Goal: Task Accomplishment & Management: Manage account settings

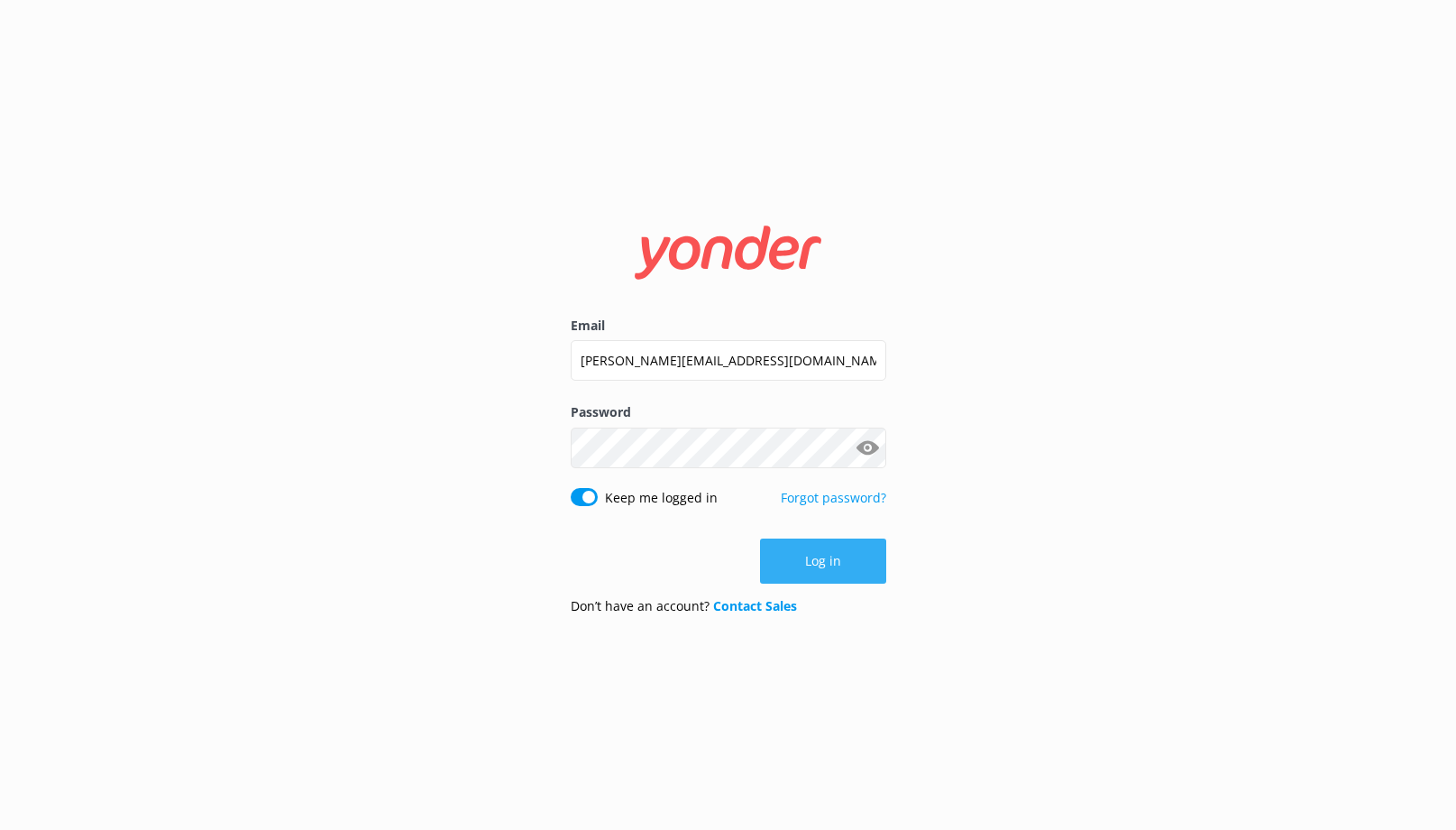
click at [823, 557] on button "Log in" at bounding box center [823, 560] width 126 height 45
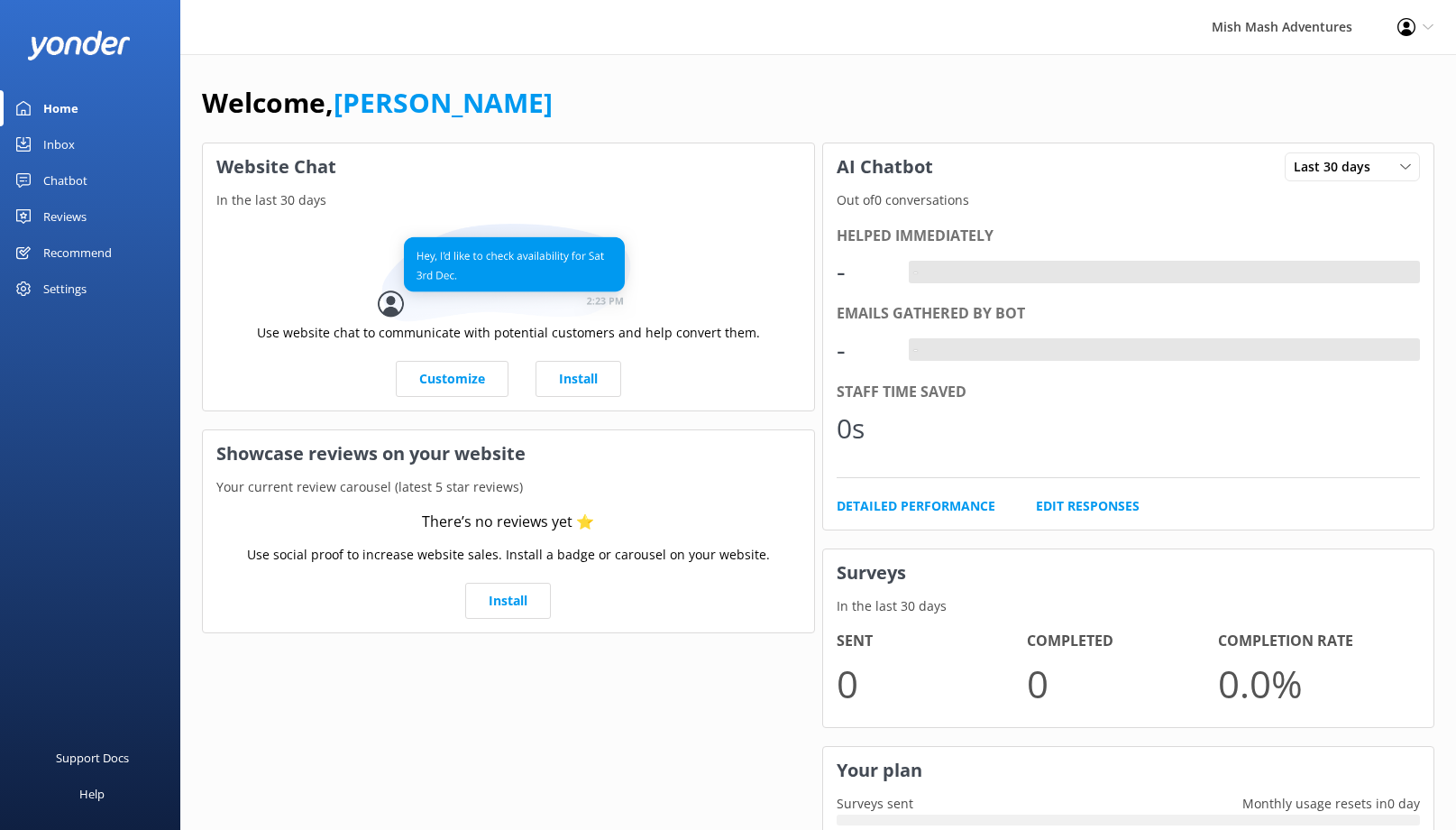
click at [73, 292] on div "Settings" at bounding box center [65, 289] width 44 height 36
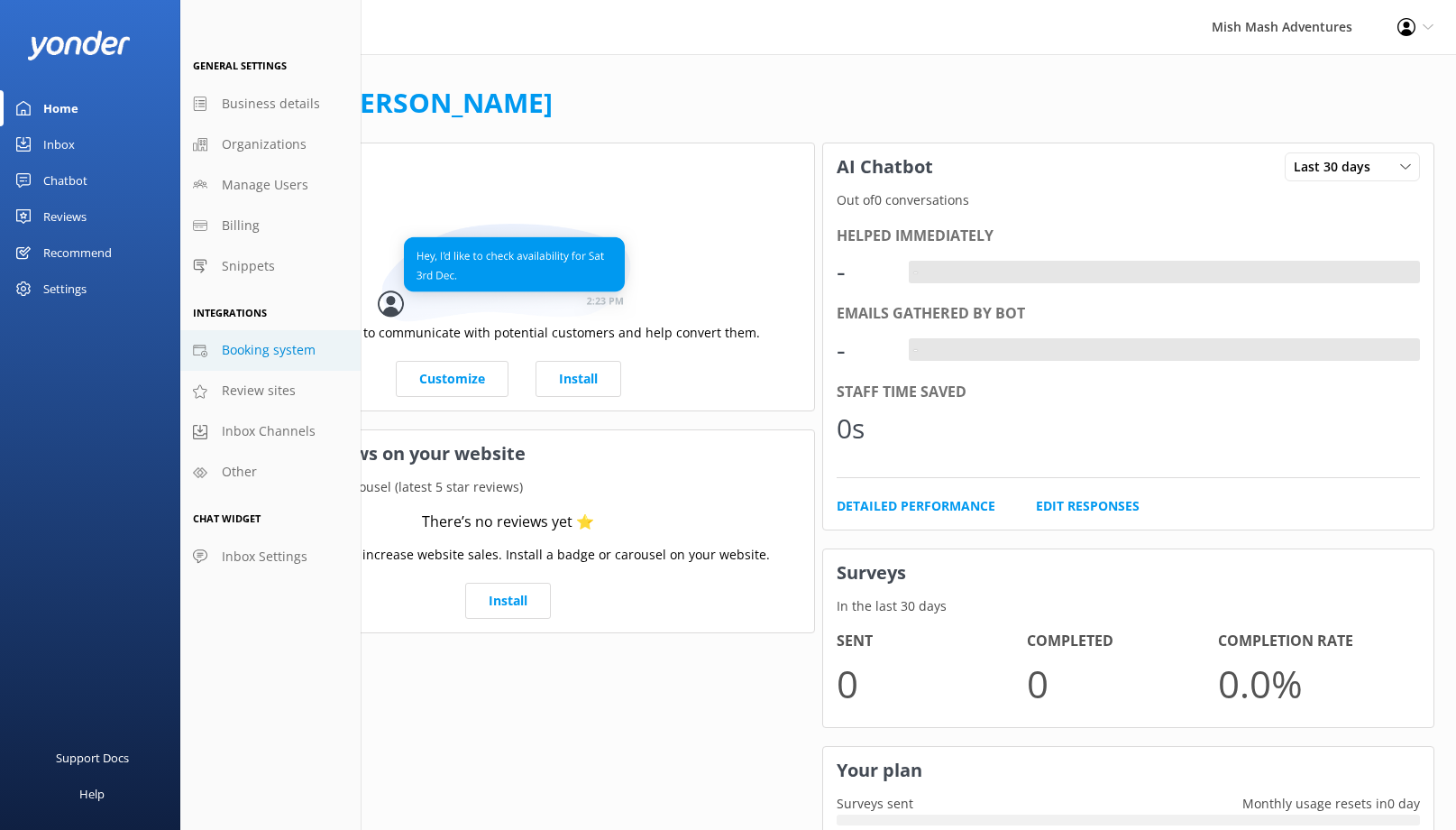
click at [256, 352] on span "Booking system" at bounding box center [269, 349] width 94 height 20
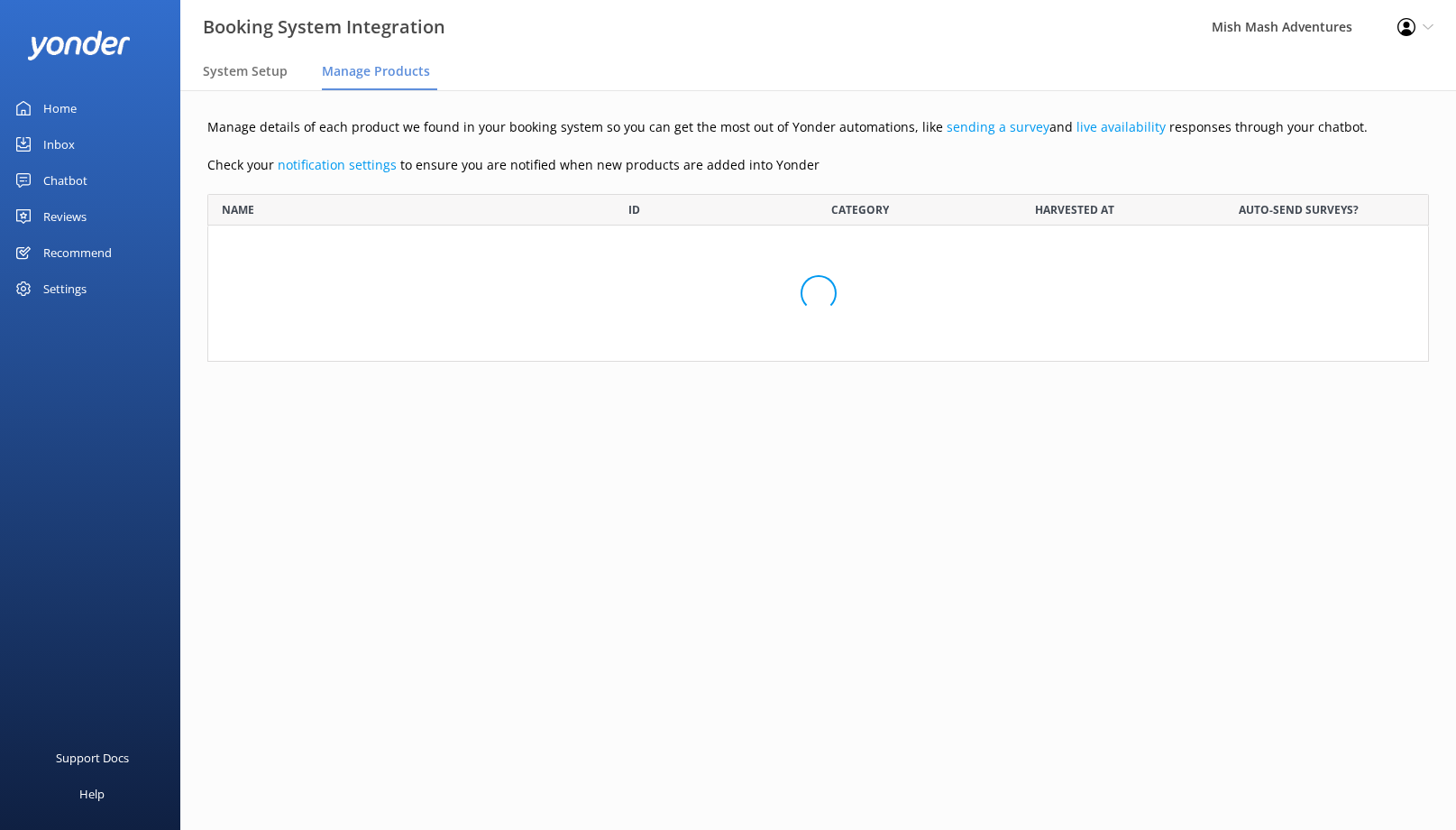
scroll to position [168, 1222]
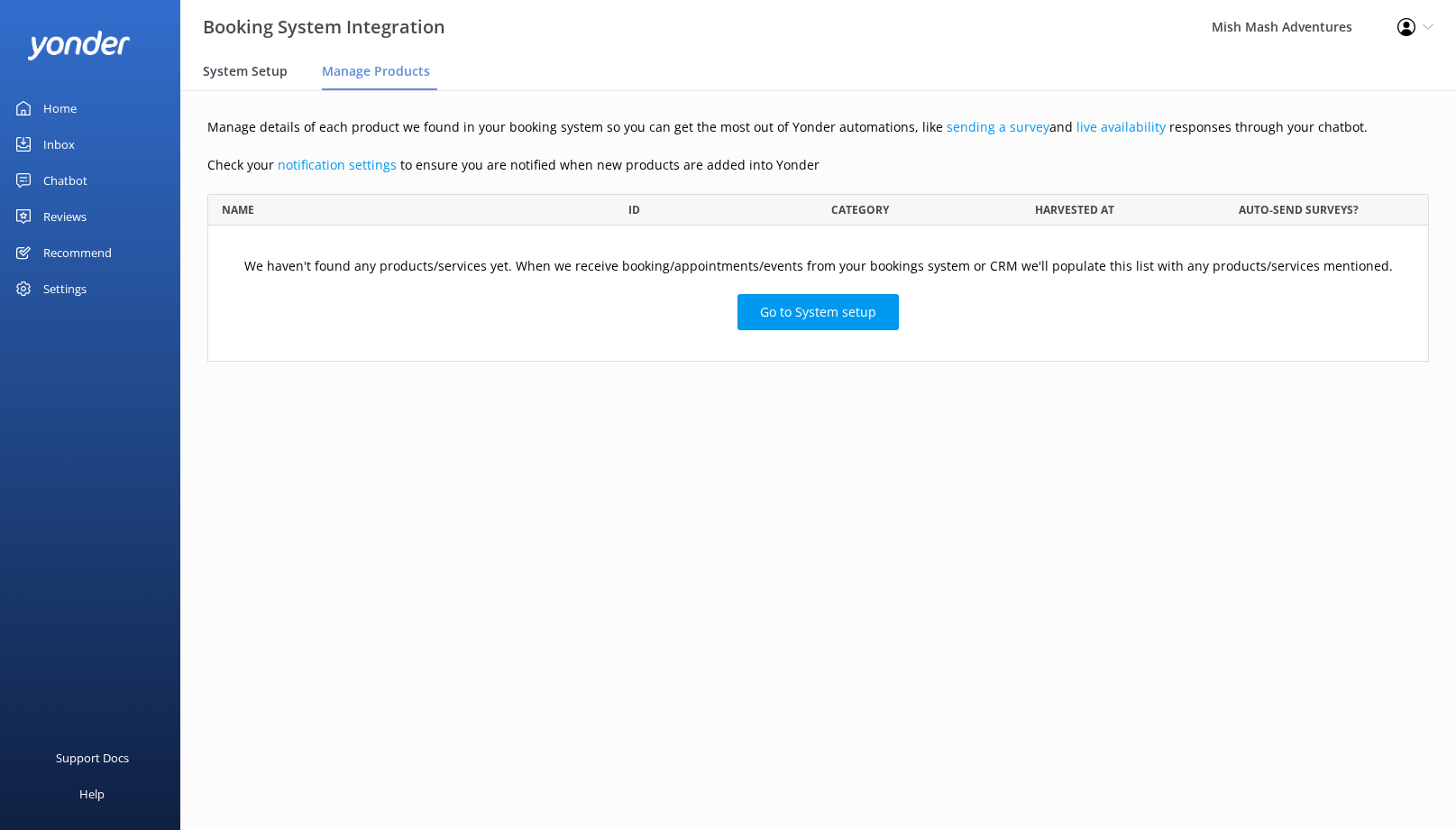
click at [251, 70] on span "System Setup" at bounding box center [245, 71] width 84 height 18
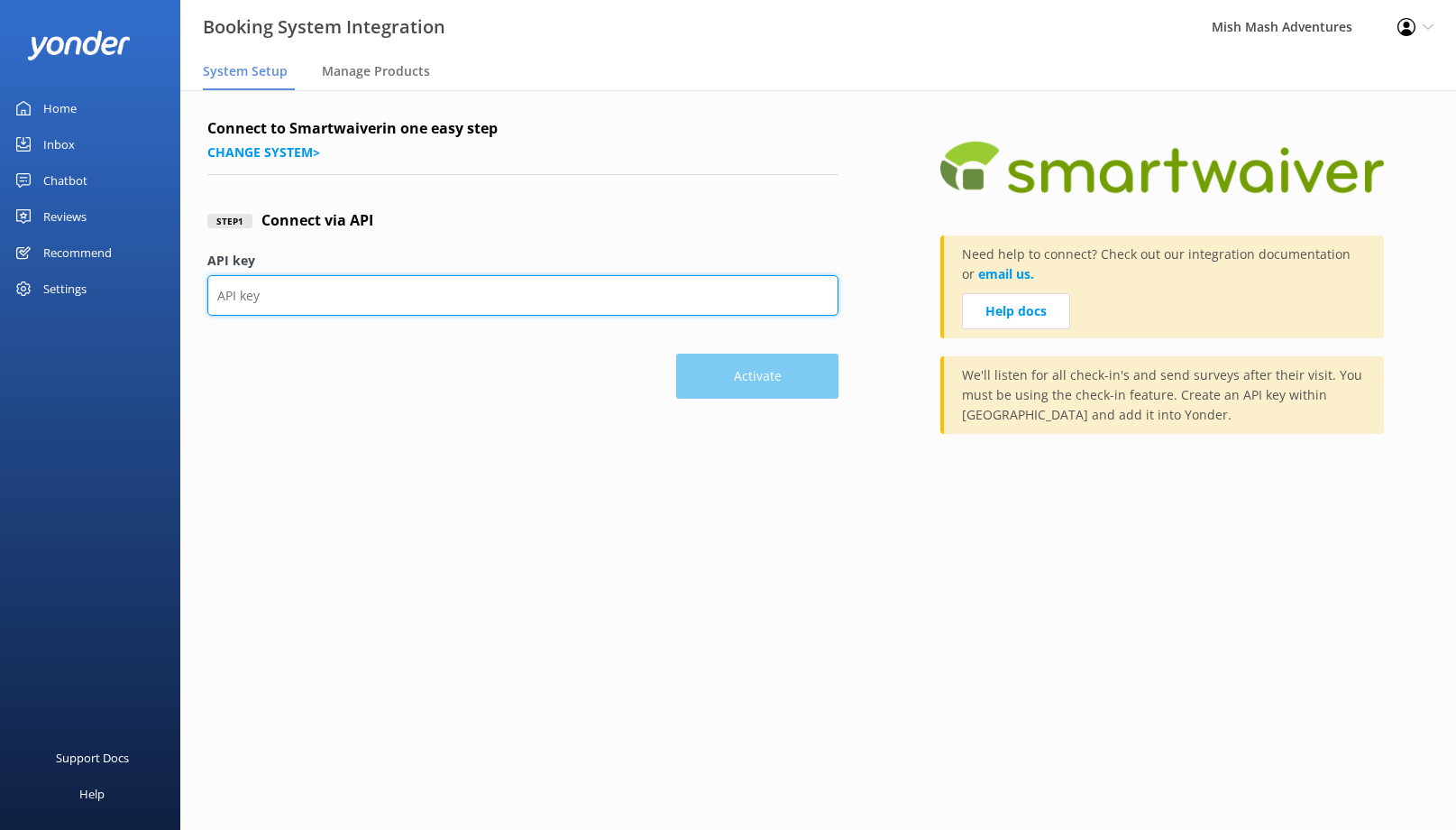
click at [327, 296] on input "API key" at bounding box center [522, 295] width 631 height 41
paste input "Uh4W465yJqZAzonjgZ2GTxunyGuor5GqoLb0C2EV"
type input "Uh4W465yJqZAzonjgZ2GTxunyGuor5GqoLb0C2EV"
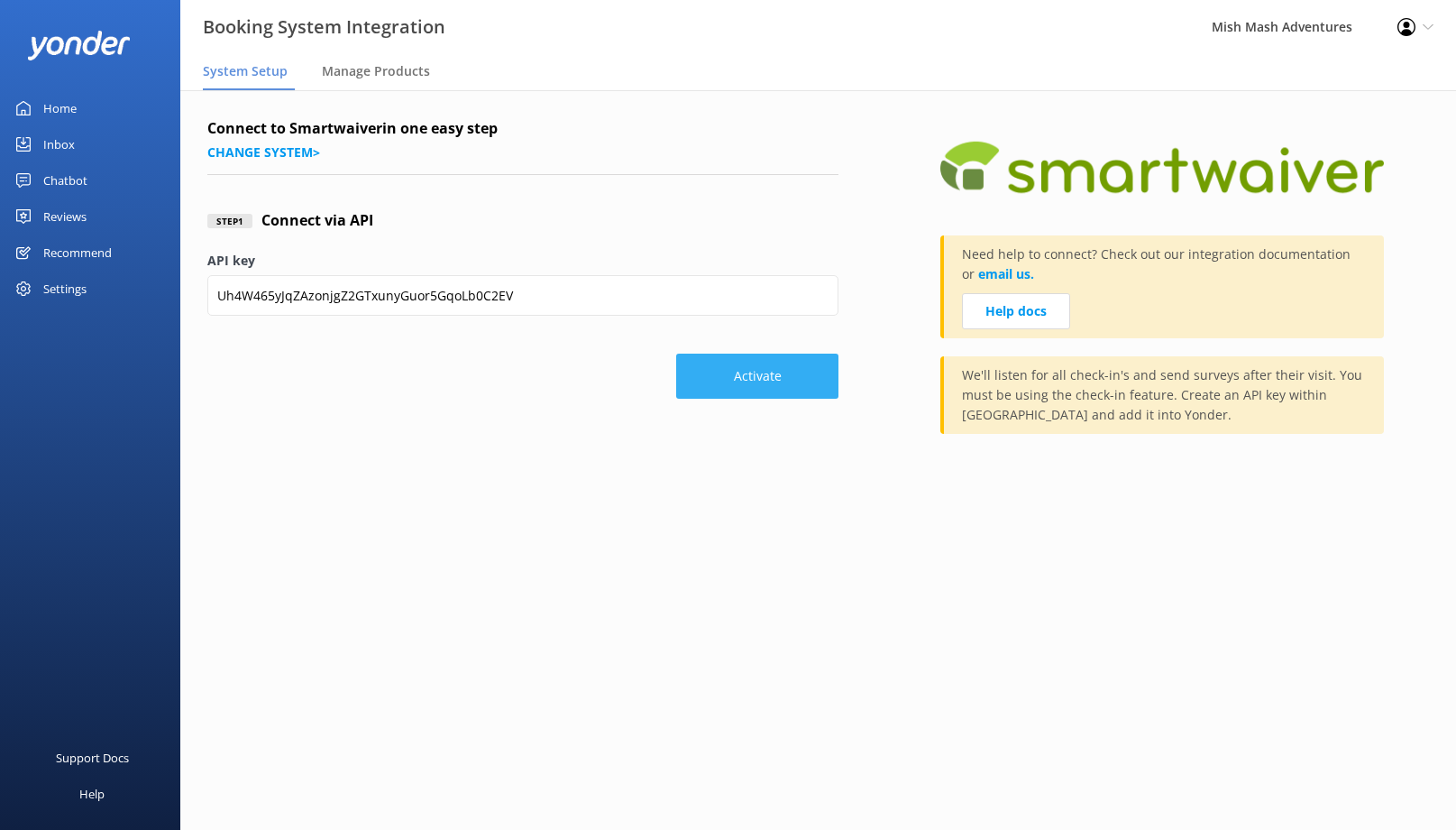
click at [758, 377] on button "Activate" at bounding box center [756, 375] width 162 height 45
click at [742, 378] on button "Activate" at bounding box center [756, 375] width 162 height 45
click at [361, 77] on span "Manage Products" at bounding box center [376, 71] width 108 height 18
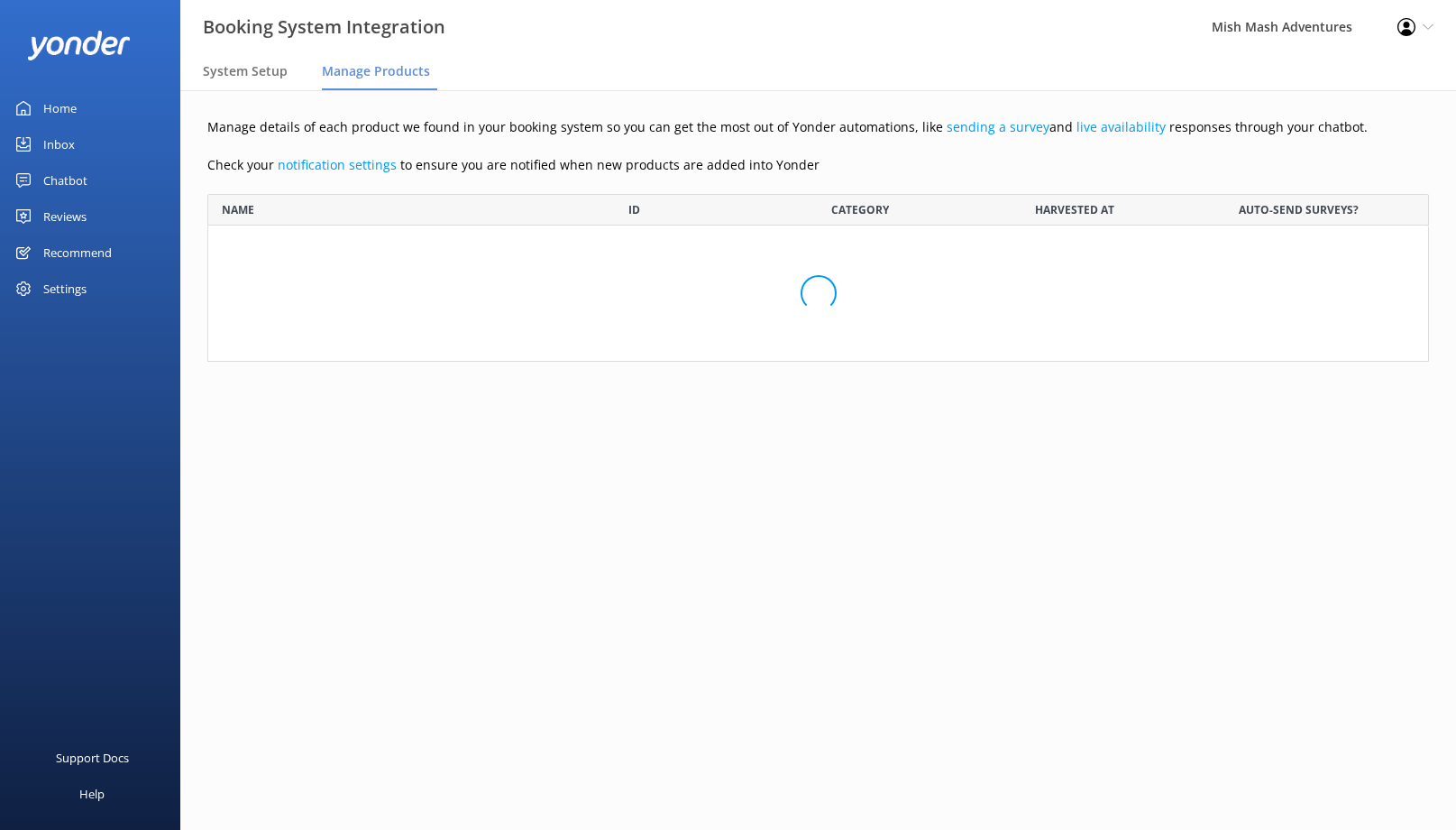
scroll to position [168, 1222]
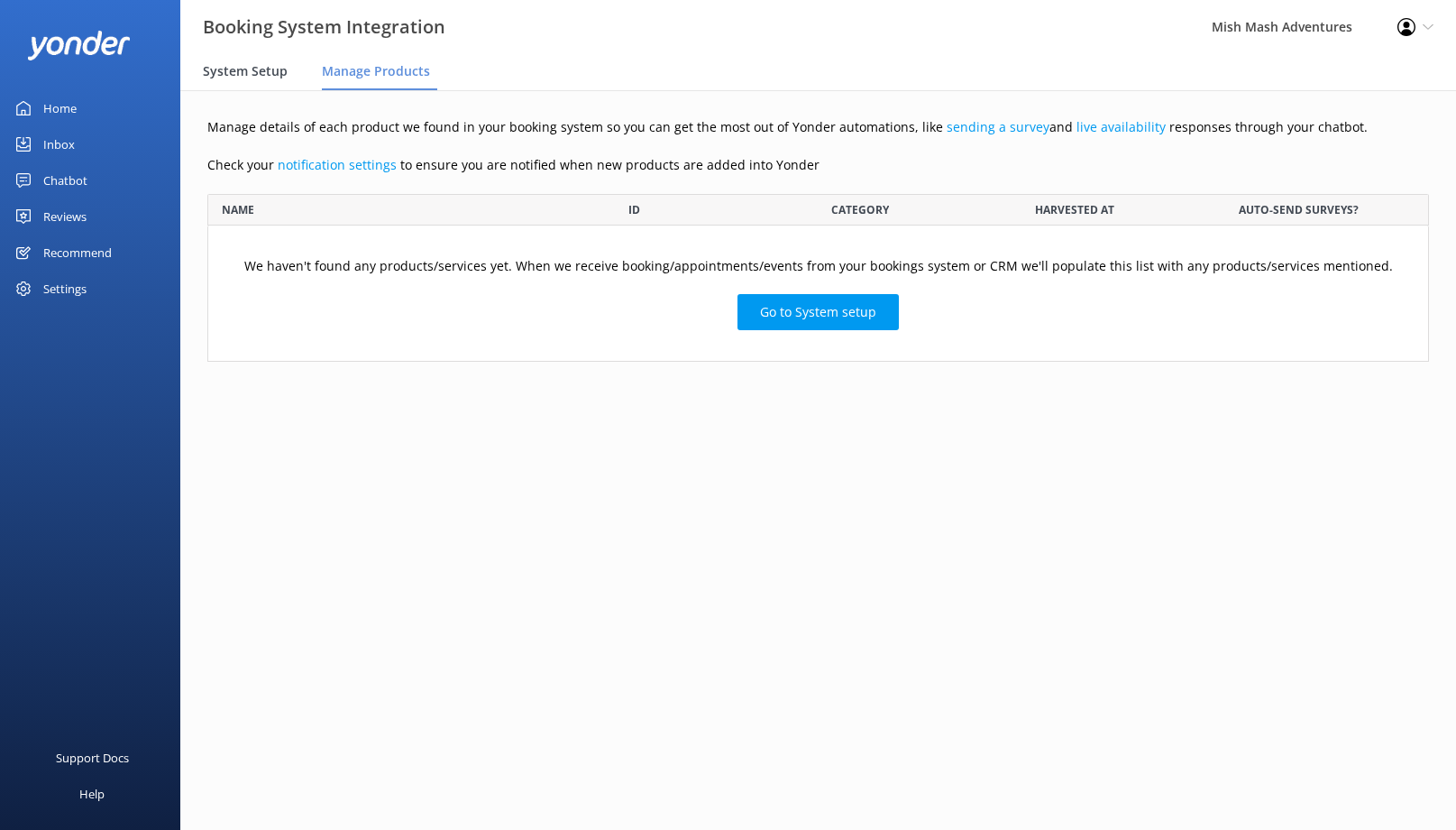
click at [227, 71] on span "System Setup" at bounding box center [245, 71] width 84 height 18
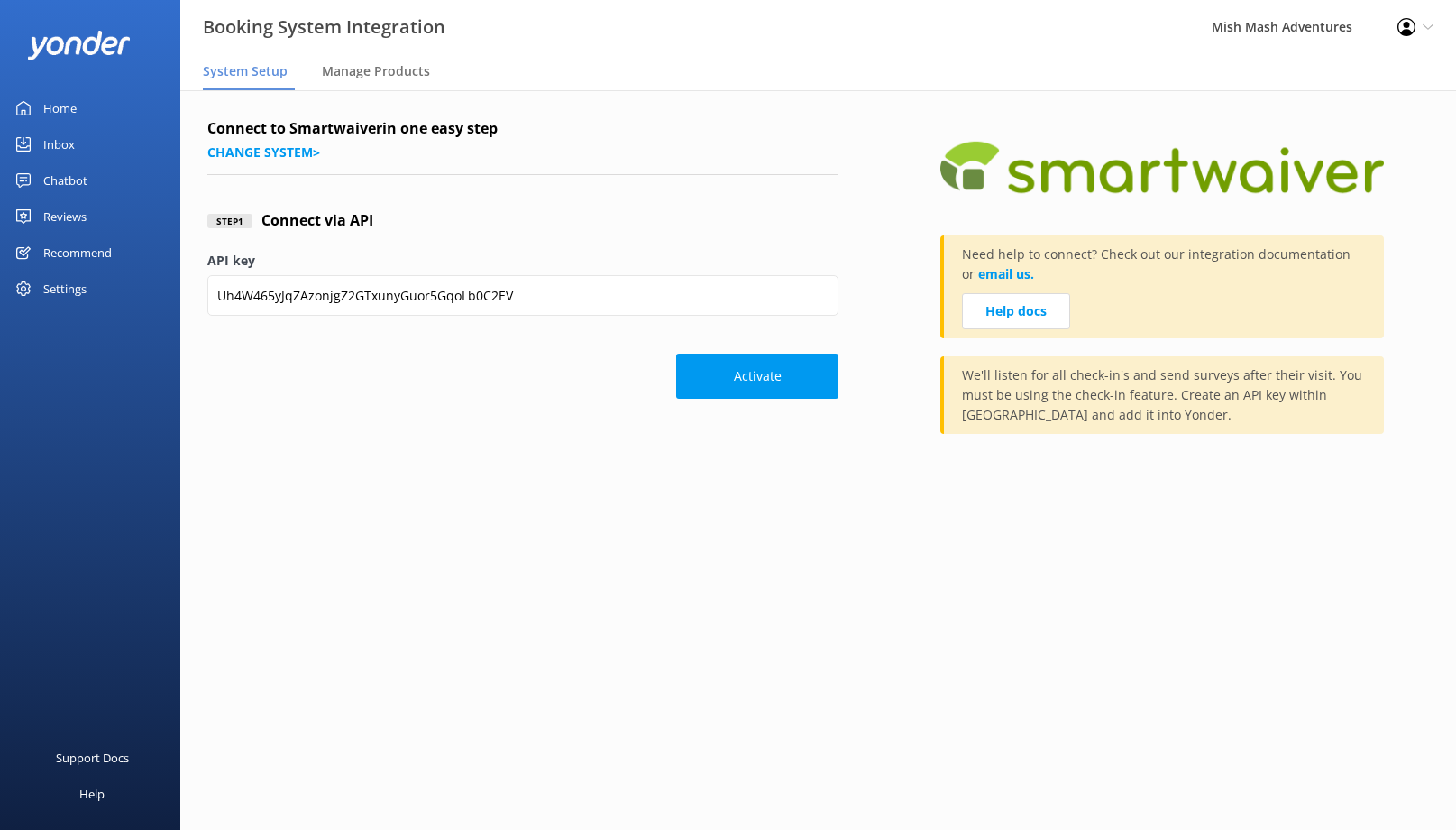
click at [64, 108] on div "Home" at bounding box center [60, 108] width 33 height 36
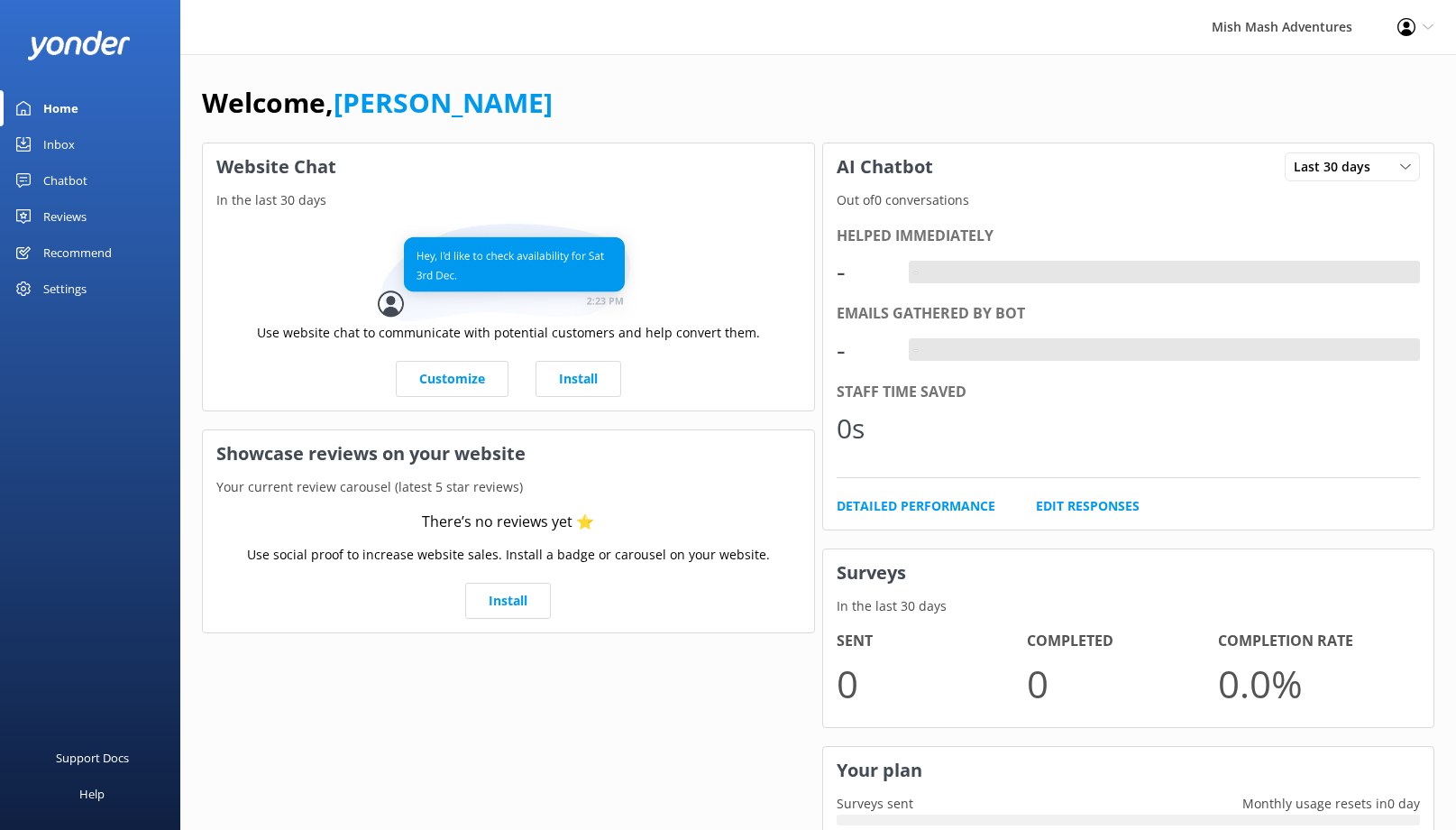
click at [69, 284] on div "Settings" at bounding box center [65, 289] width 44 height 36
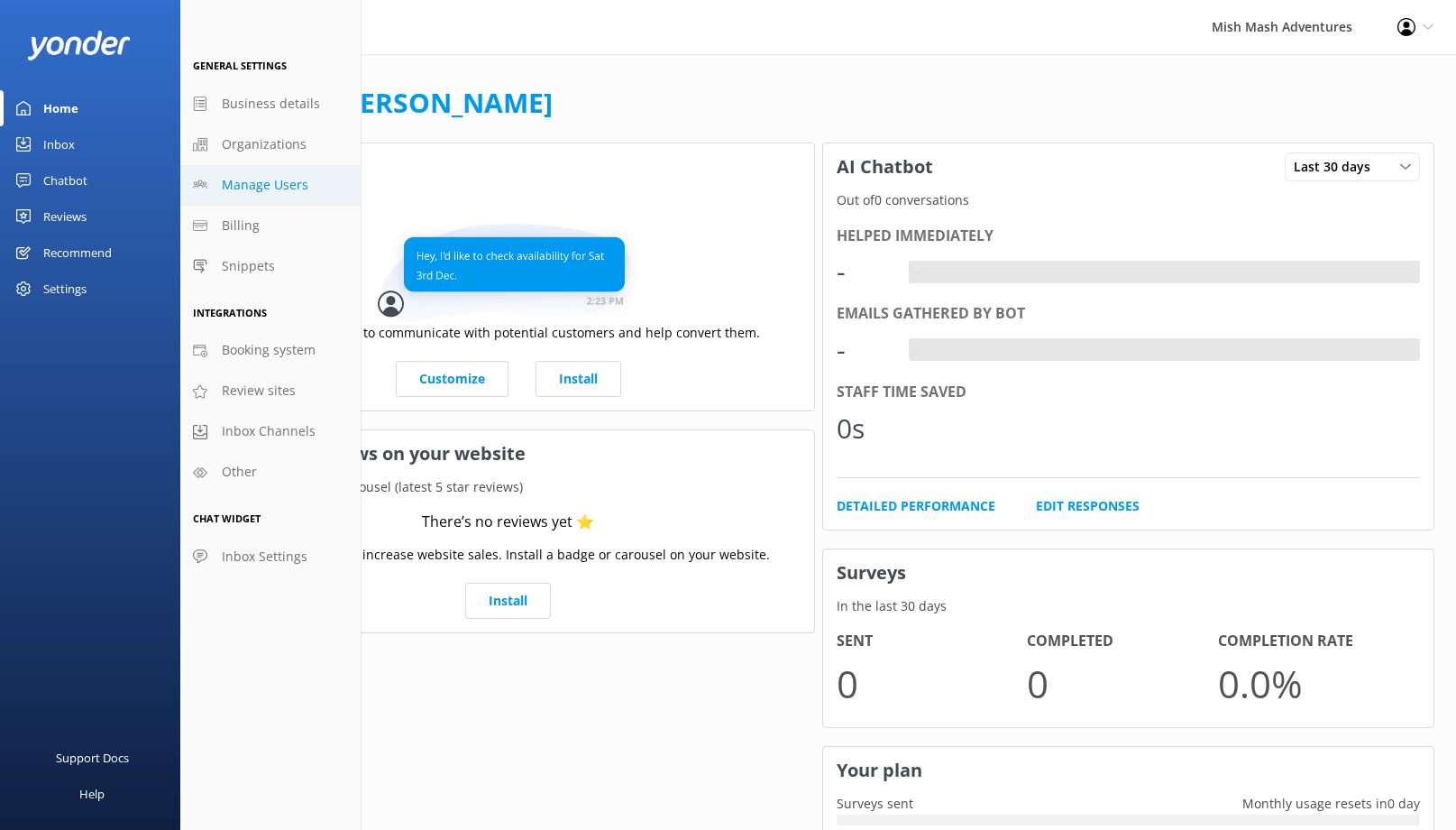
click at [246, 187] on span "Manage Users" at bounding box center [265, 184] width 86 height 20
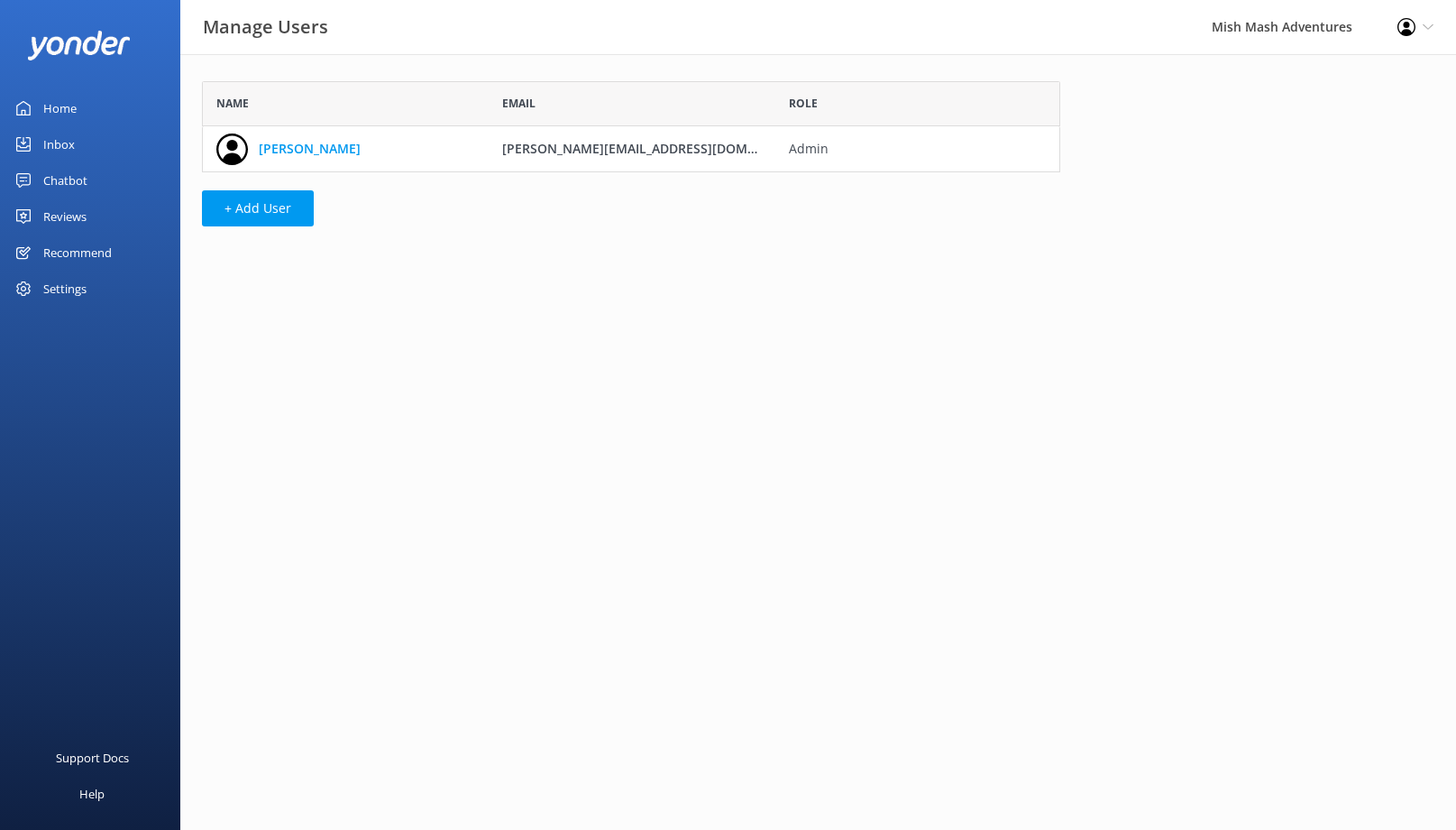
scroll to position [91, 858]
click at [247, 219] on button "+ Add User" at bounding box center [258, 208] width 112 height 36
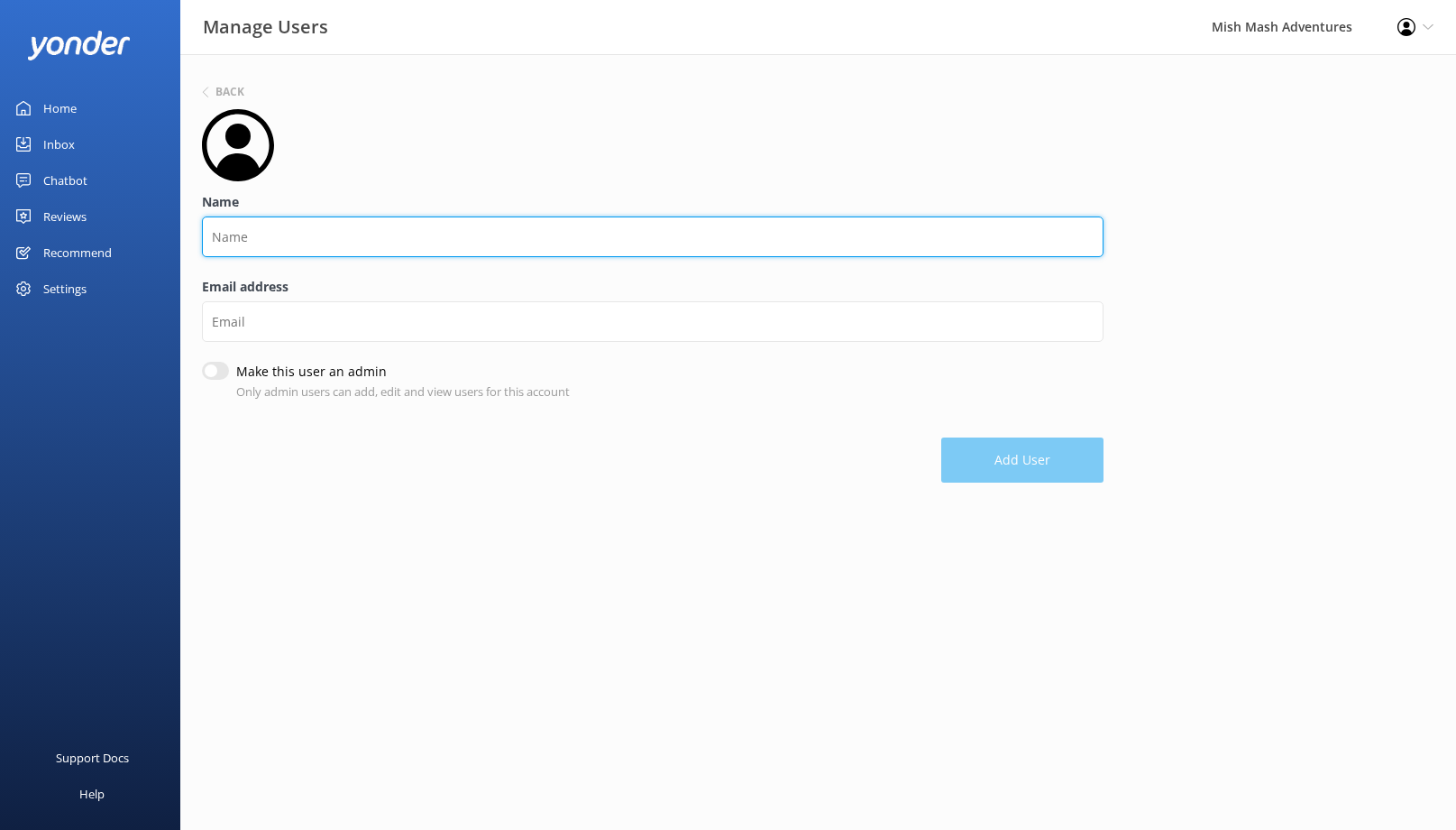
click at [307, 240] on input "Name" at bounding box center [653, 236] width 902 height 41
type input "[PERSON_NAME]"
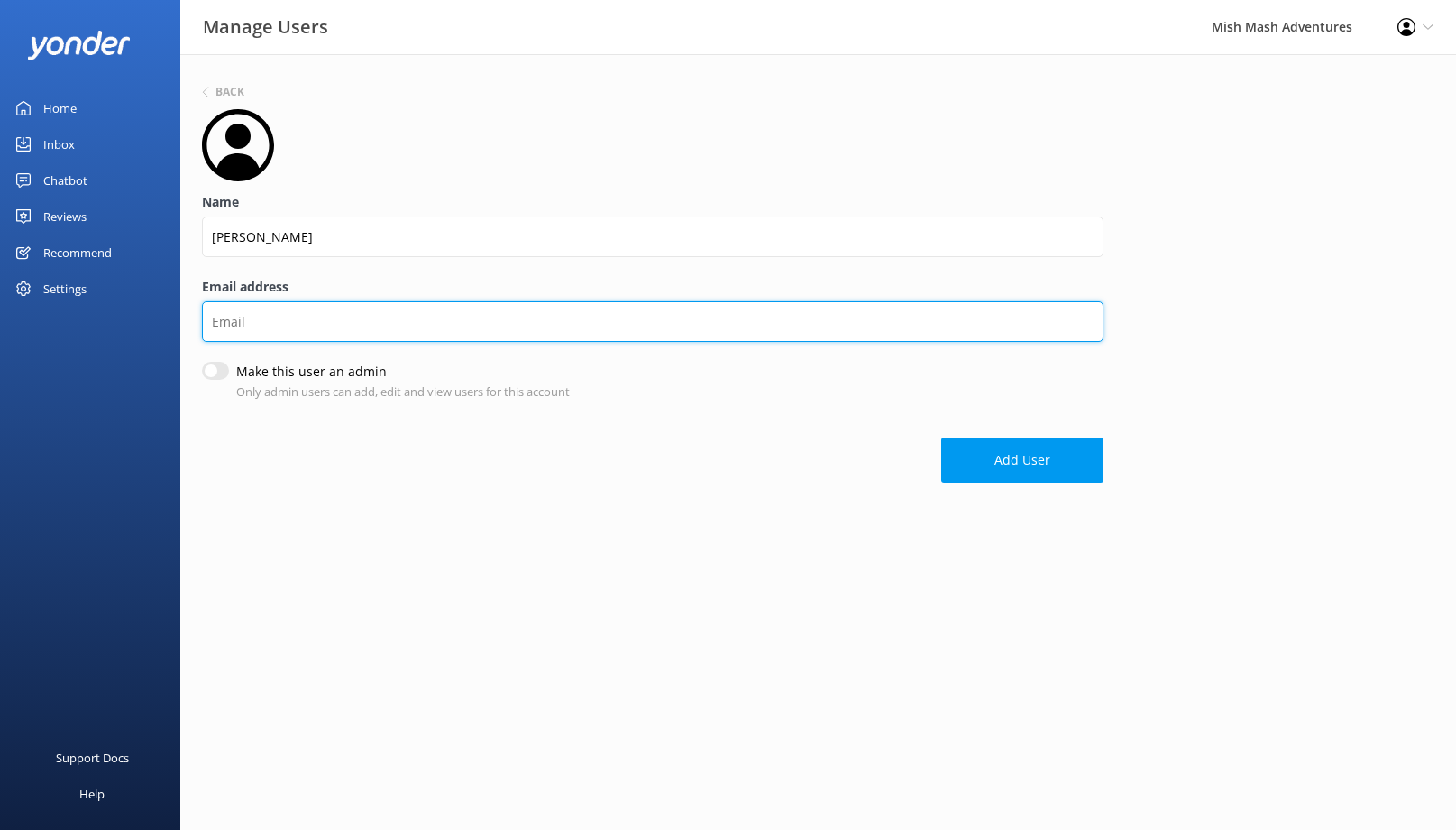
click at [290, 326] on input "Email address" at bounding box center [653, 321] width 902 height 41
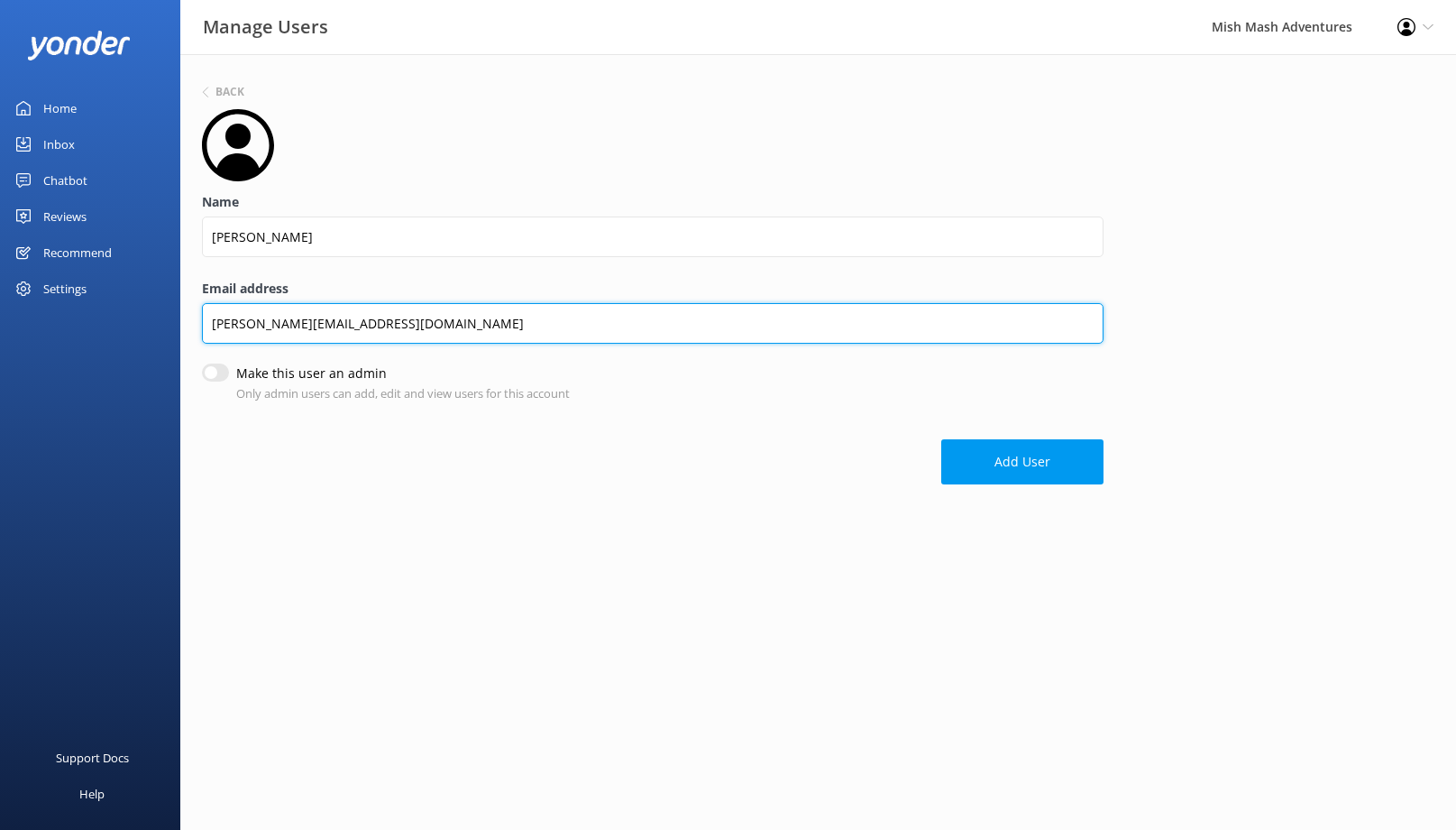
type input "[PERSON_NAME][EMAIL_ADDRESS][DOMAIN_NAME]"
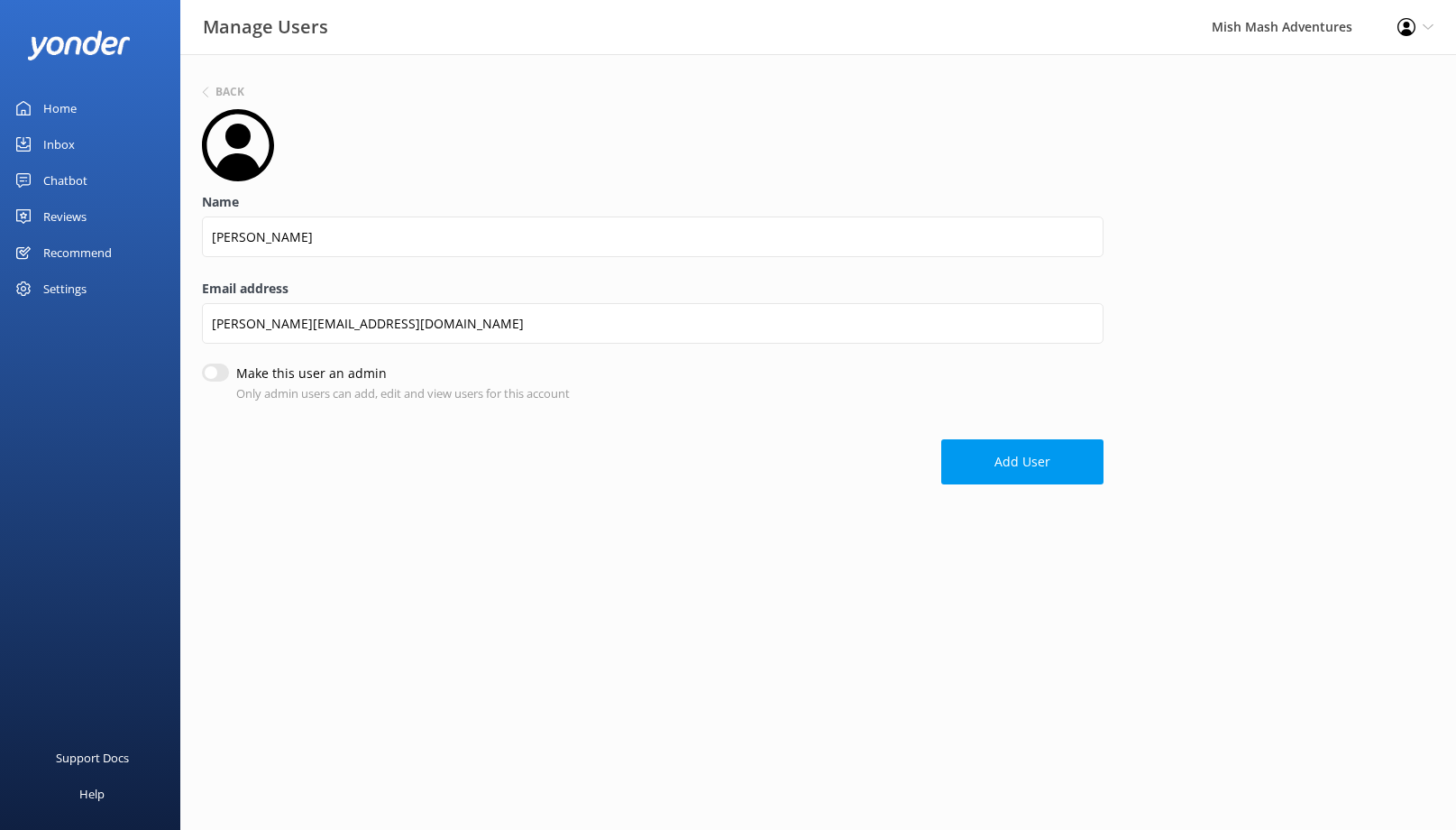
click at [216, 374] on input "Make this user an admin" at bounding box center [215, 372] width 27 height 18
checkbox input "true"
click at [1030, 472] on button "Add User" at bounding box center [1022, 462] width 162 height 45
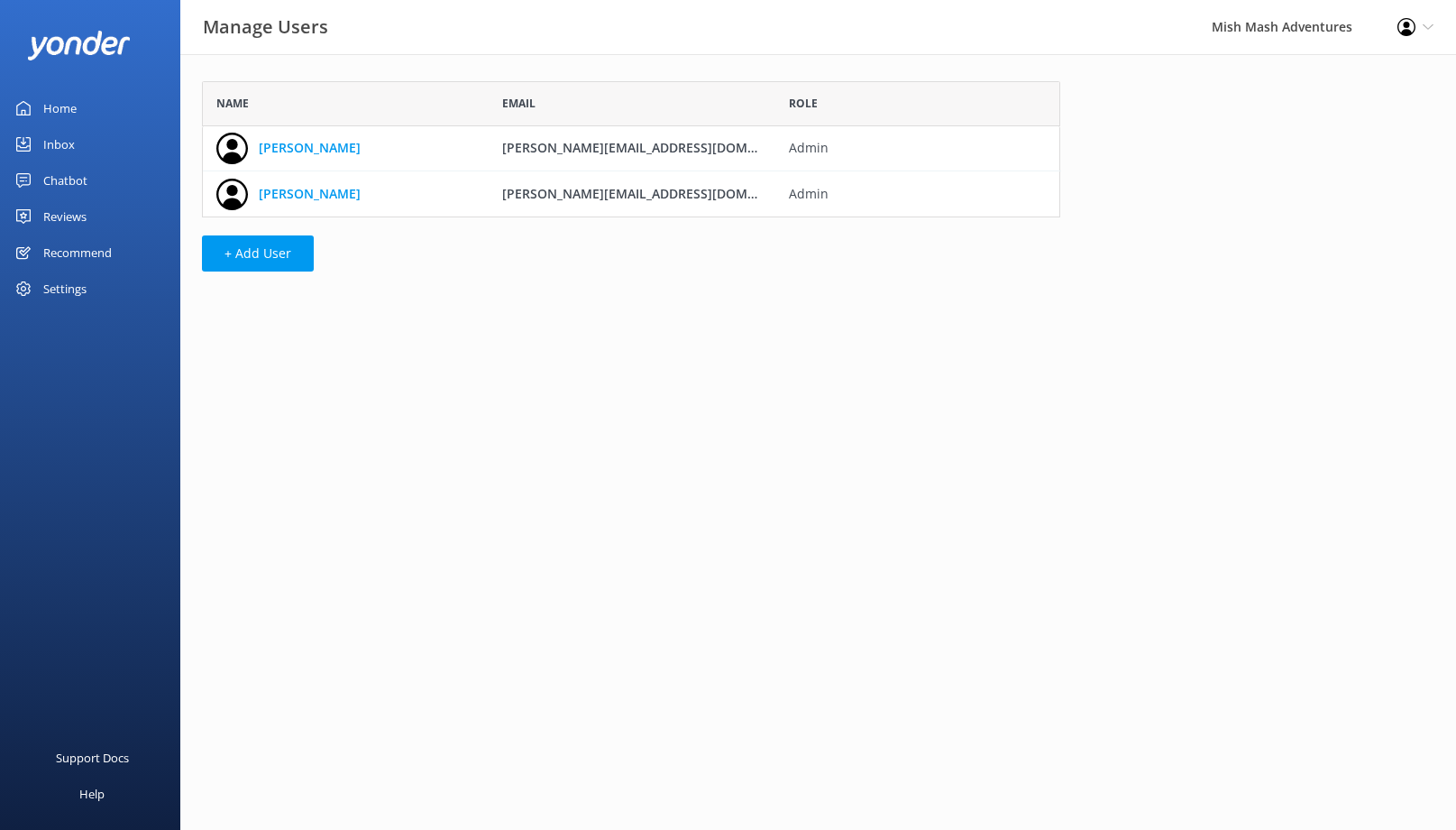
scroll to position [136, 858]
click at [269, 264] on button "+ Add User" at bounding box center [258, 254] width 112 height 36
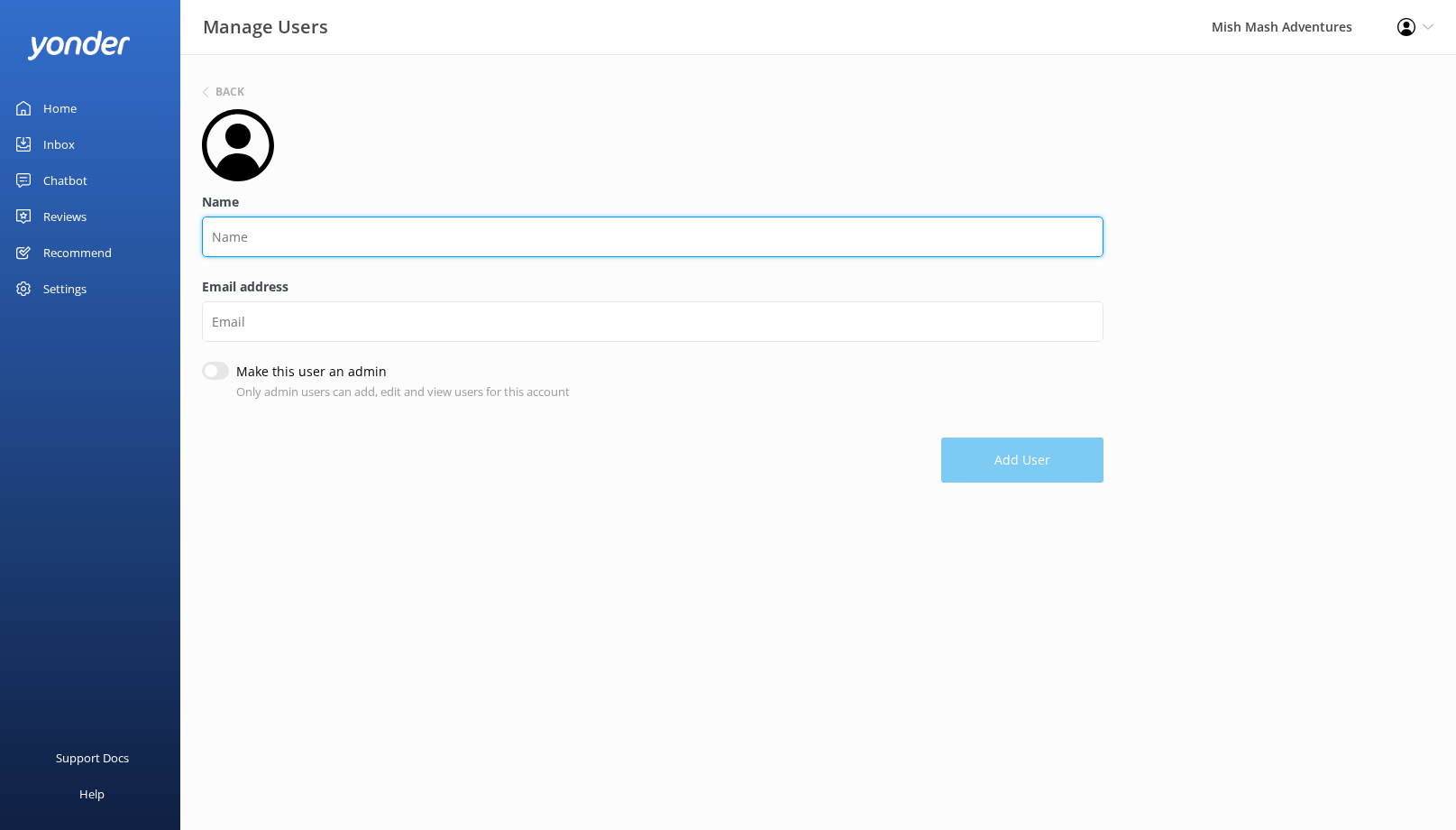
click at [273, 242] on input "Name" at bounding box center [653, 236] width 902 height 41
type input "[PERSON_NAME]"
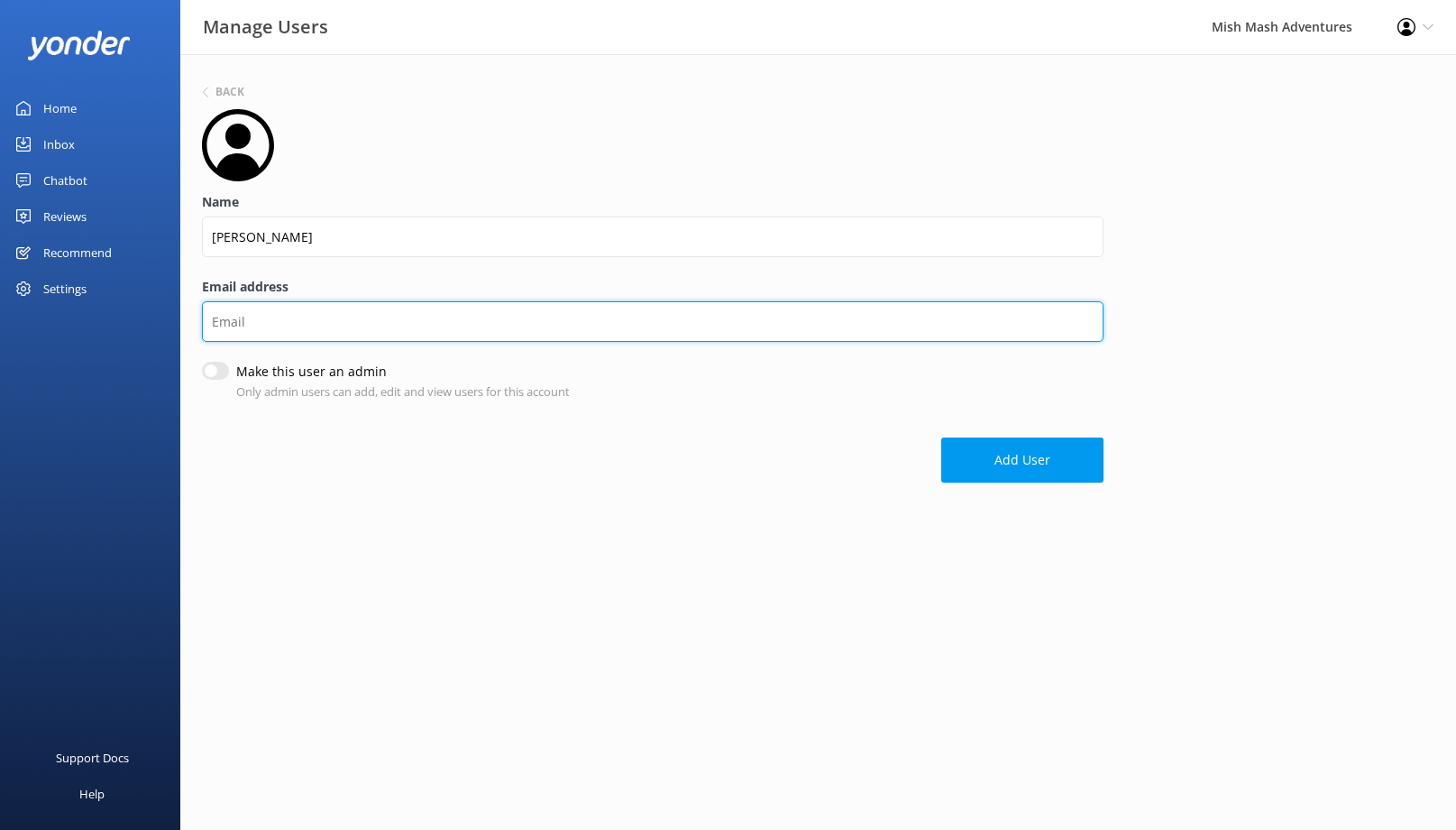
click at [246, 328] on input "Email address" at bounding box center [653, 321] width 902 height 41
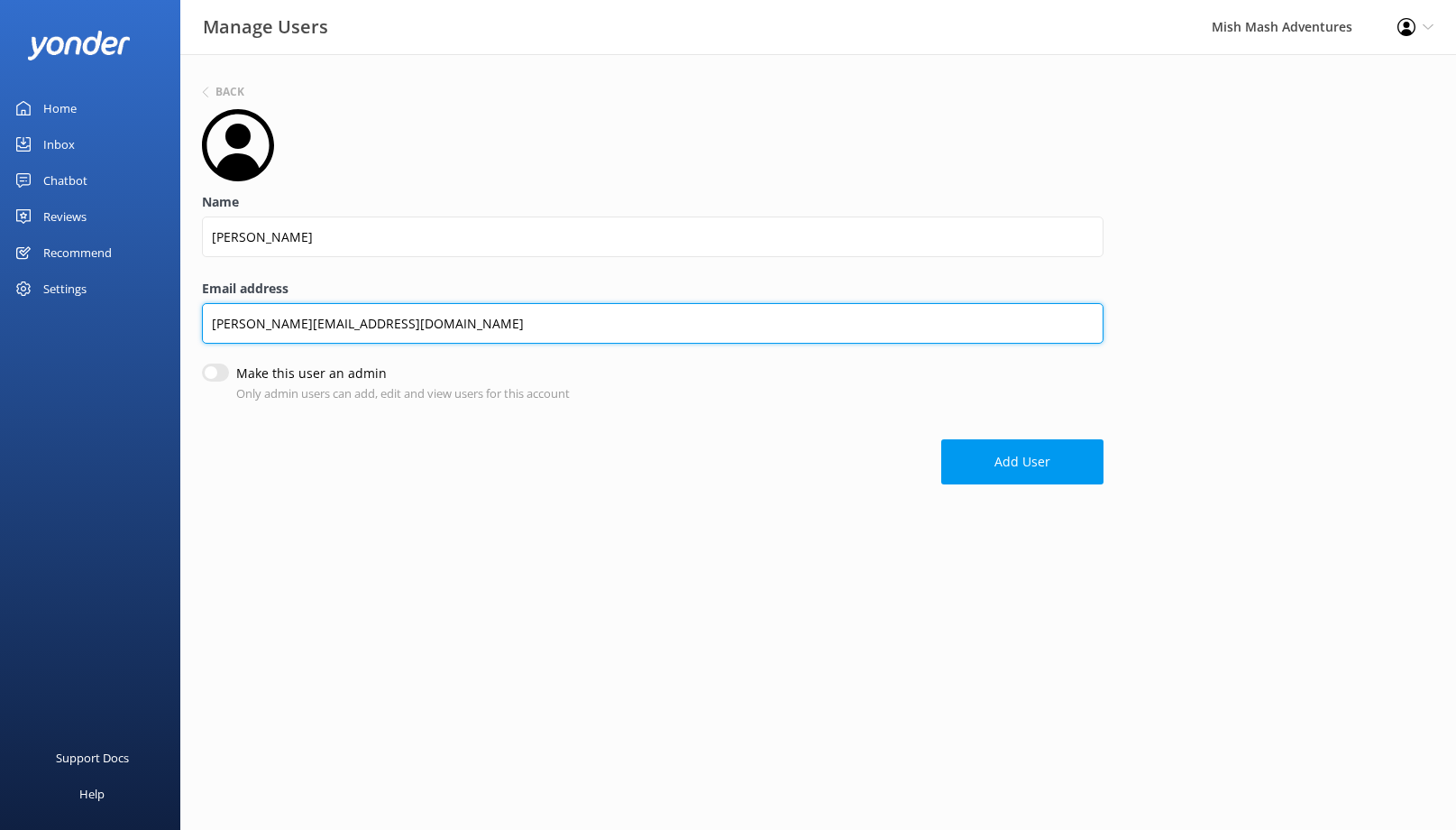
type input "[PERSON_NAME][EMAIL_ADDRESS][DOMAIN_NAME]"
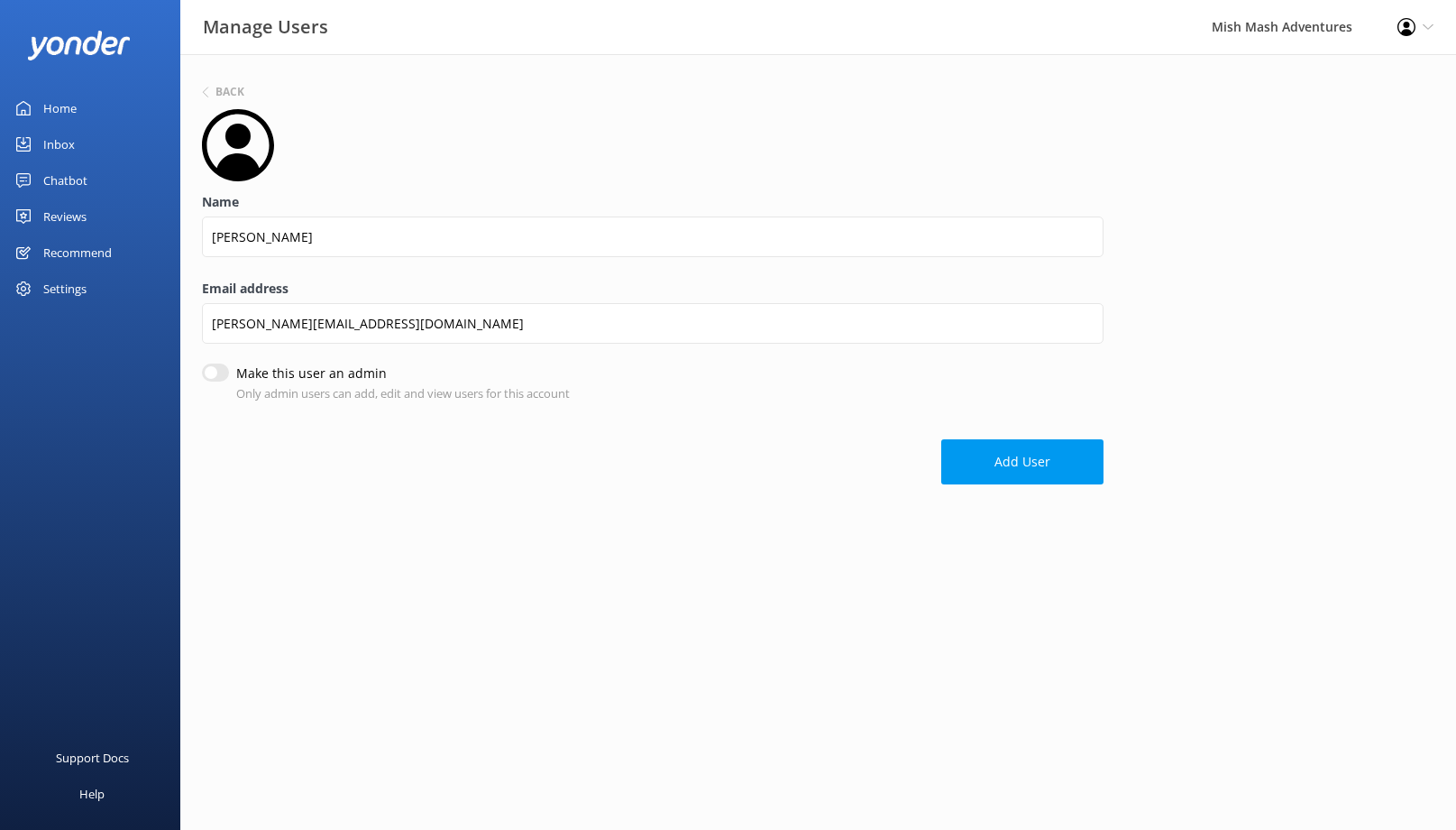
click at [224, 374] on input "Make this user an admin" at bounding box center [215, 372] width 27 height 18
checkbox input "true"
click at [1033, 460] on button "Add User" at bounding box center [1022, 462] width 162 height 45
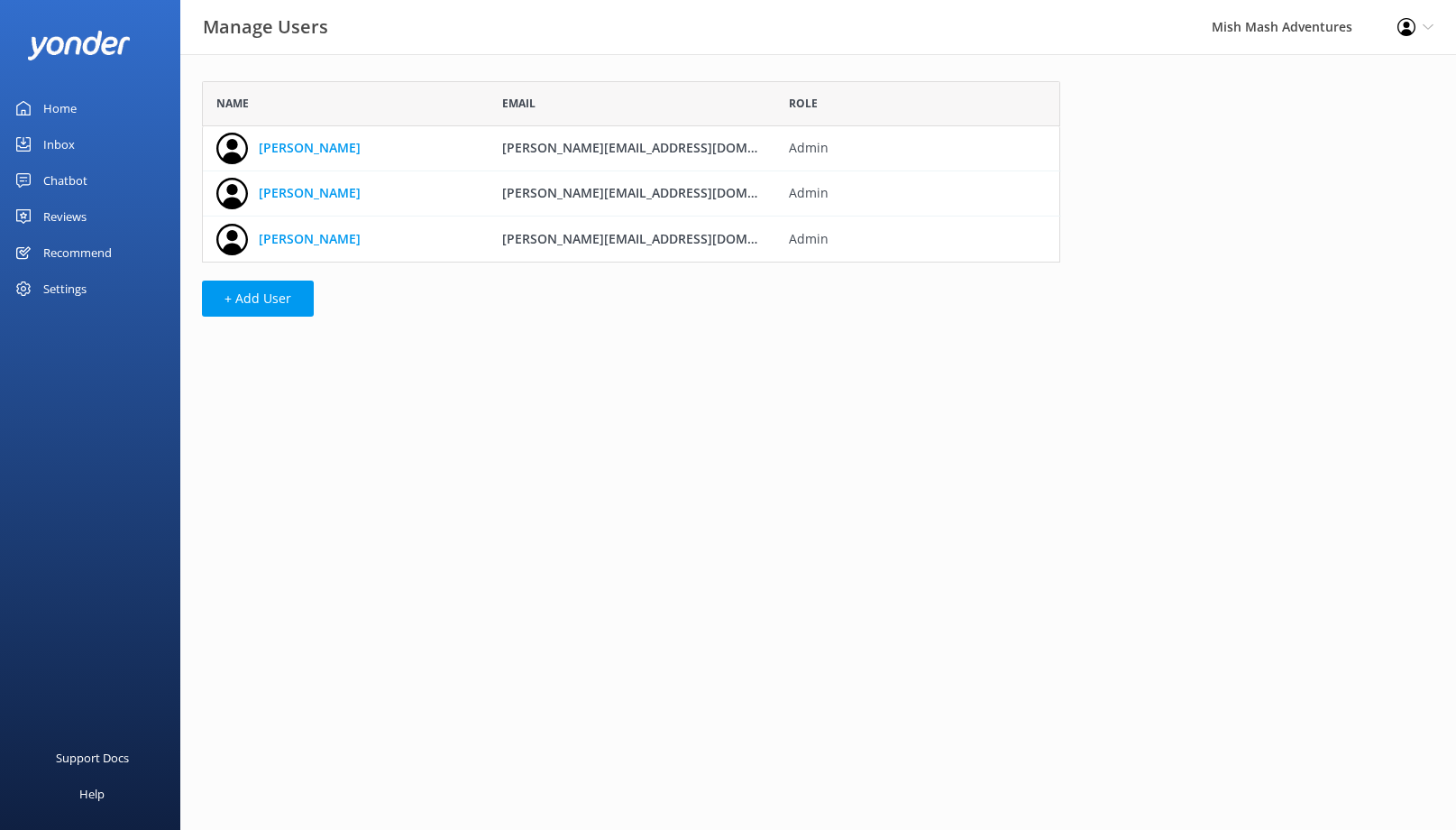
scroll to position [181, 858]
click at [243, 302] on button "+ Add User" at bounding box center [258, 298] width 112 height 36
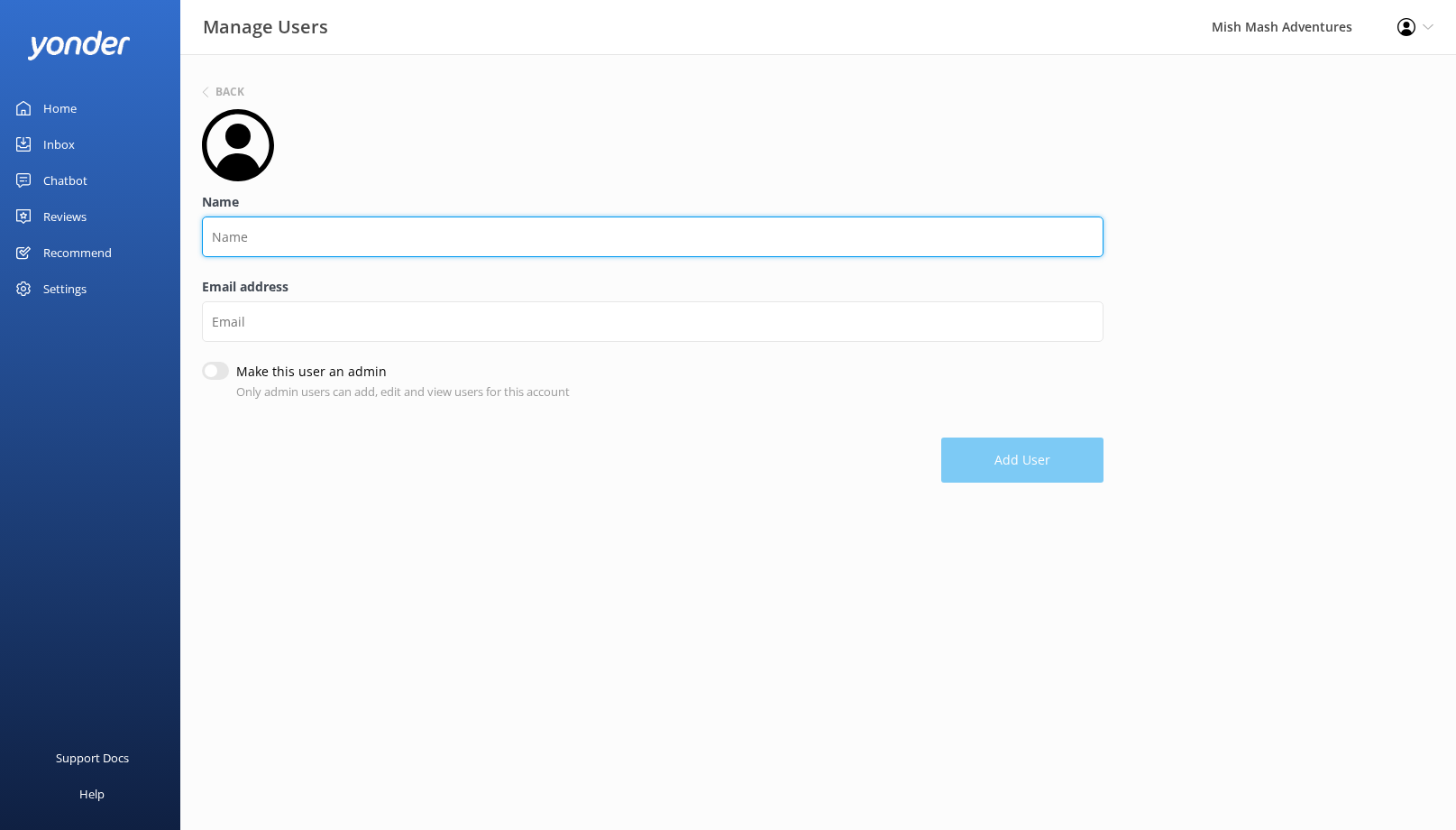
click at [300, 229] on input "Name" at bounding box center [653, 236] width 902 height 41
type input "[PERSON_NAME]"
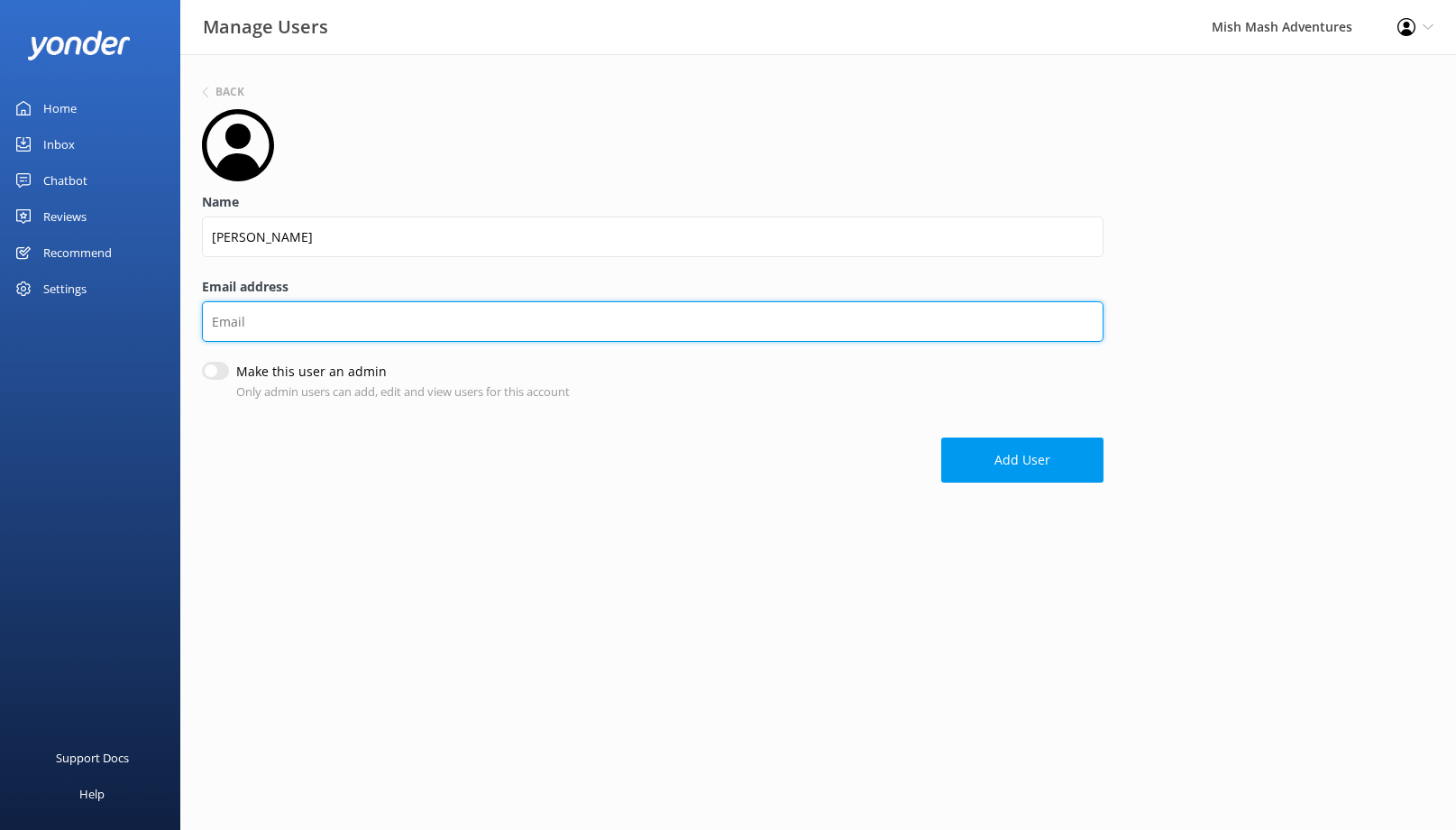
click at [280, 331] on input "Email address" at bounding box center [653, 321] width 902 height 41
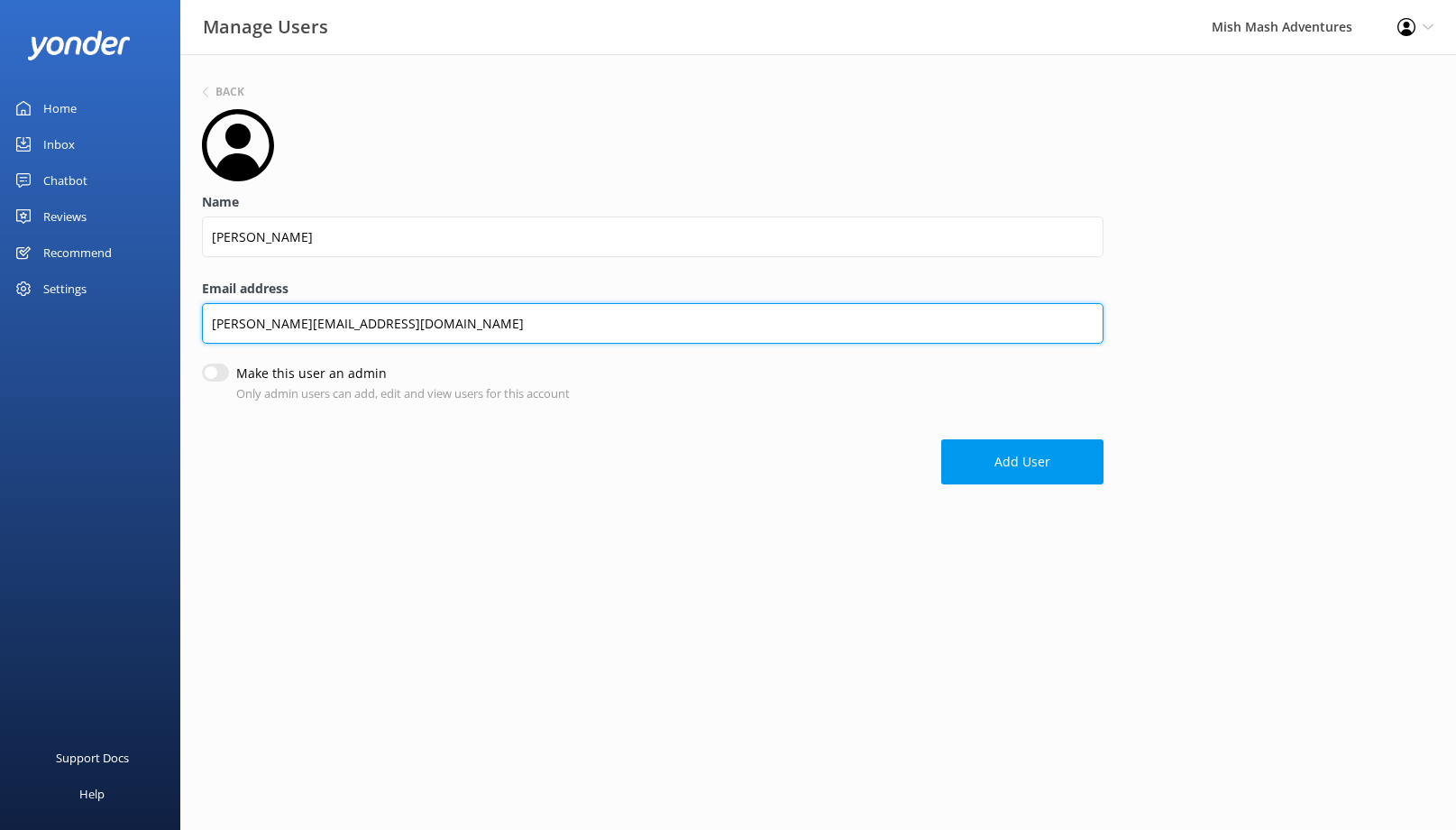
type input "[PERSON_NAME][EMAIL_ADDRESS][DOMAIN_NAME]"
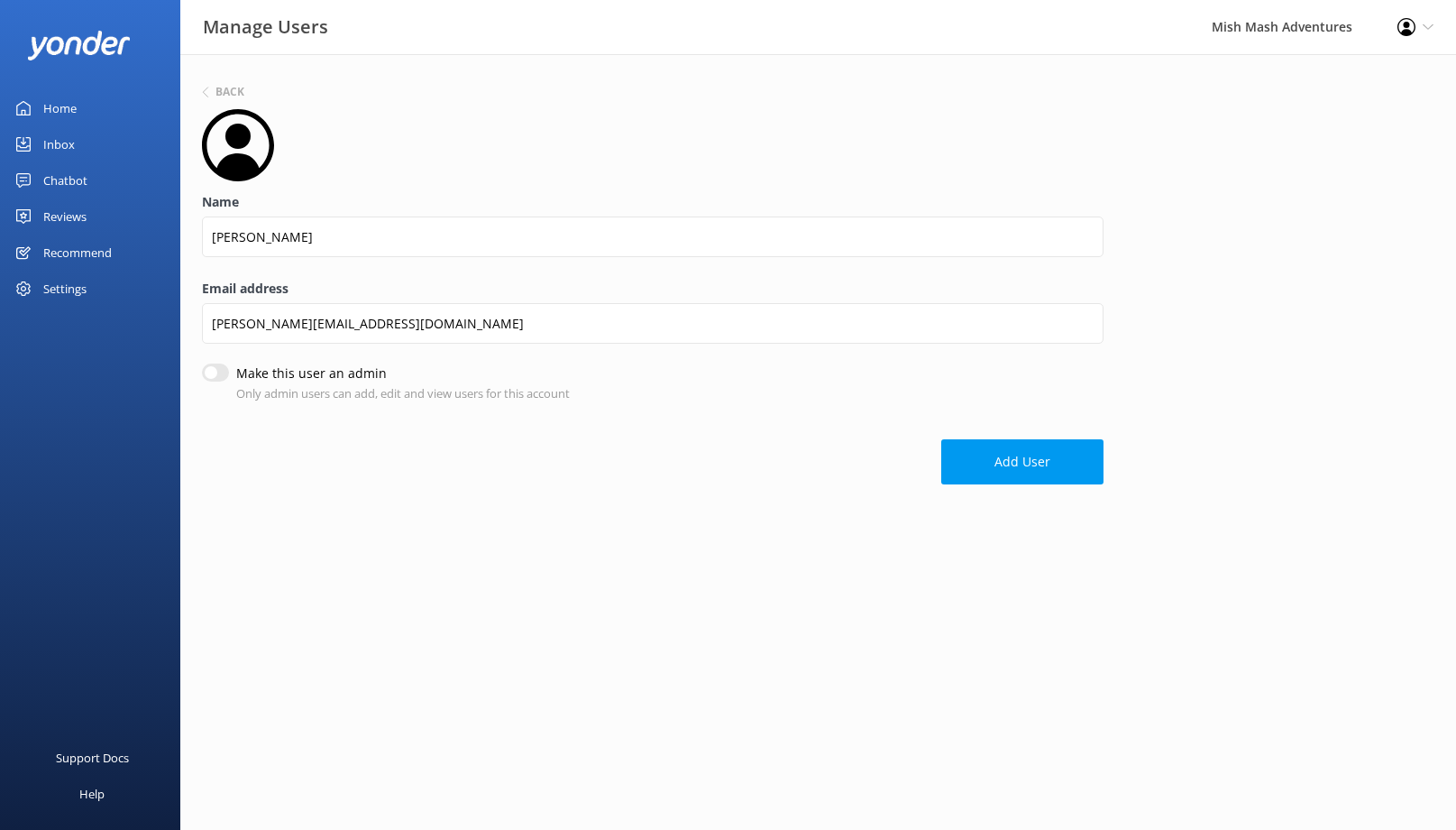
click at [215, 371] on input "Make this user an admin" at bounding box center [215, 372] width 27 height 18
checkbox input "true"
click at [1008, 466] on button "Add User" at bounding box center [1022, 462] width 162 height 45
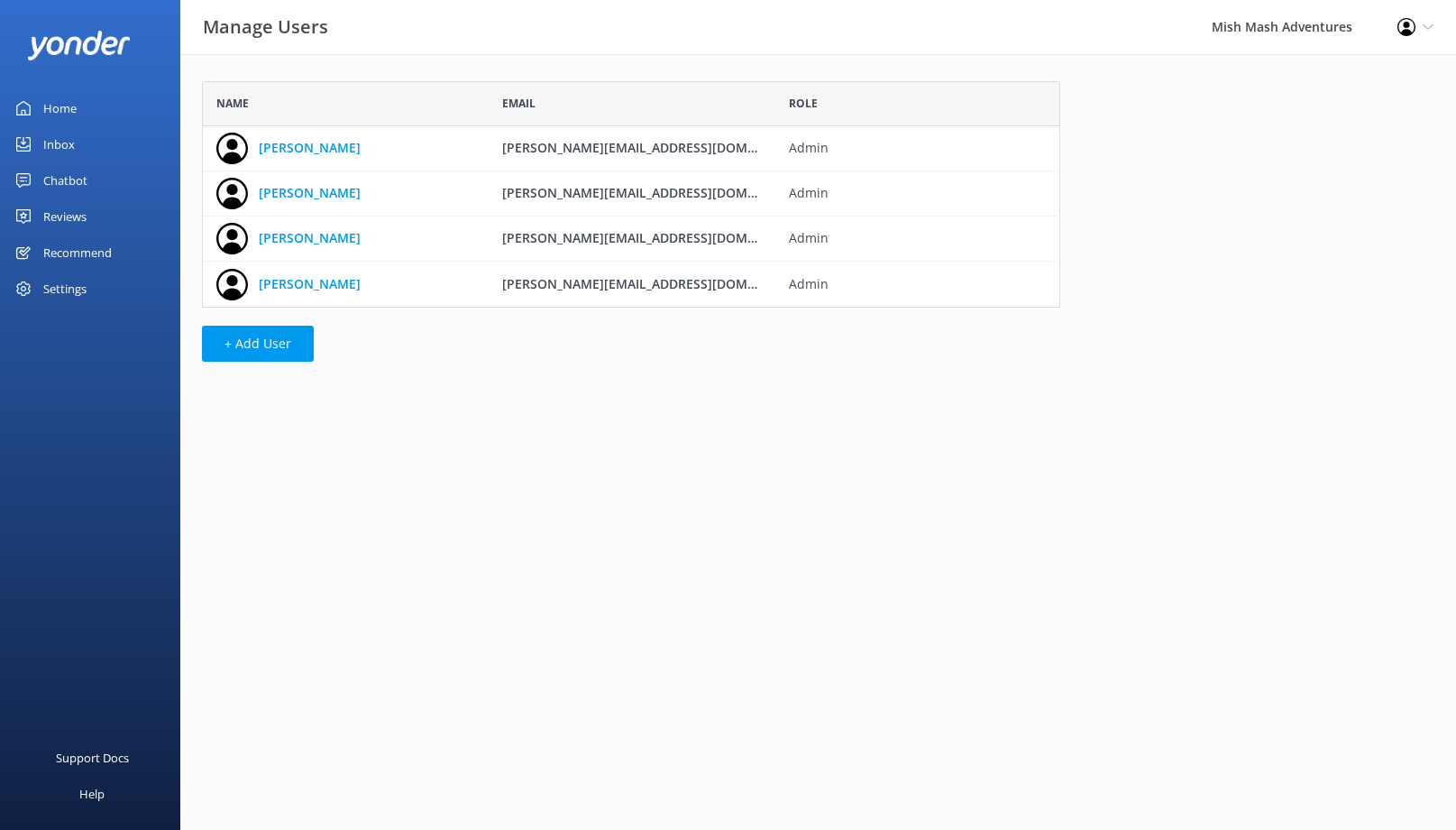
scroll to position [226, 858]
click at [265, 351] on button "+ Add User" at bounding box center [258, 344] width 112 height 36
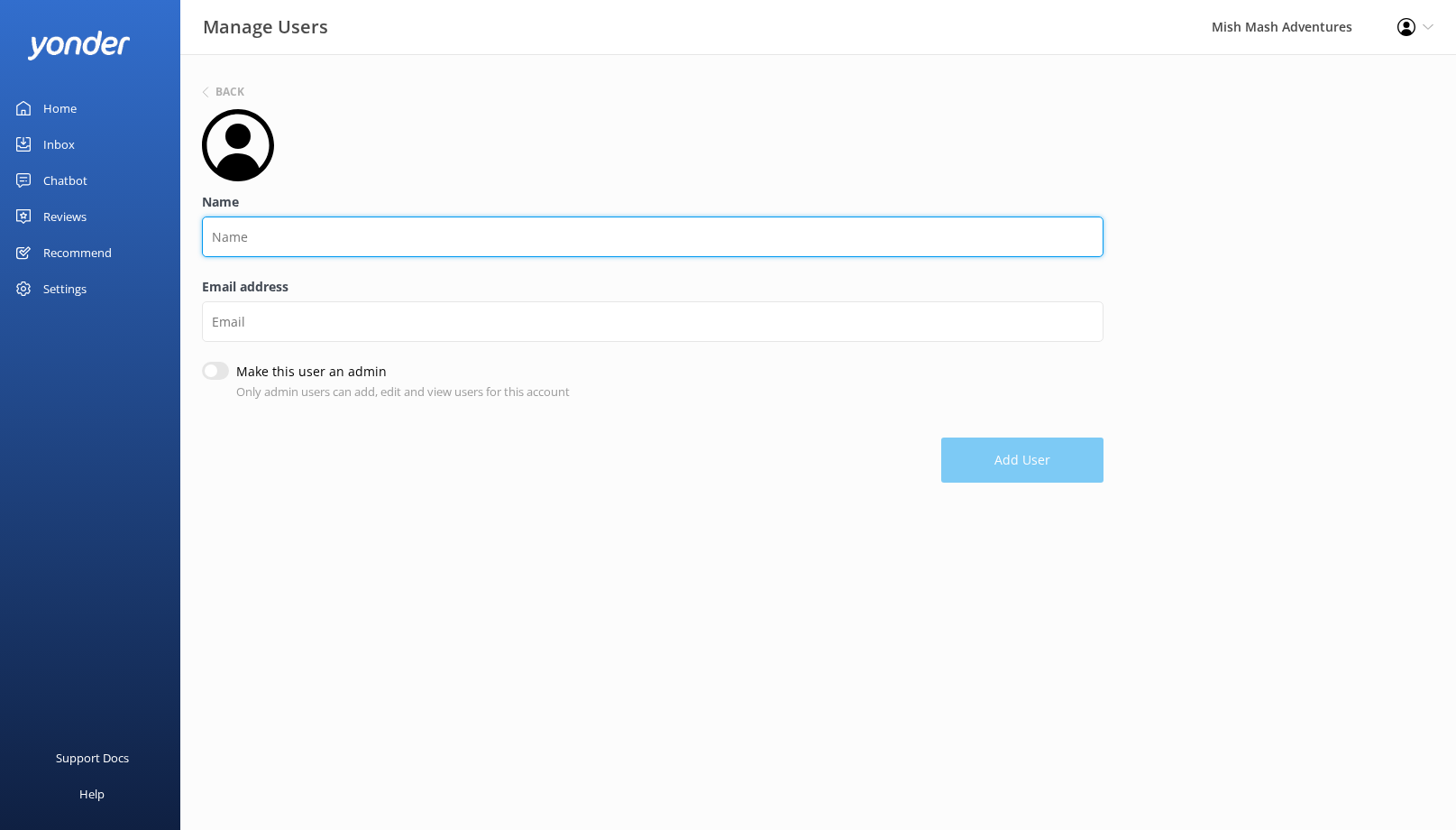
click at [341, 245] on input "Name" at bounding box center [653, 236] width 902 height 41
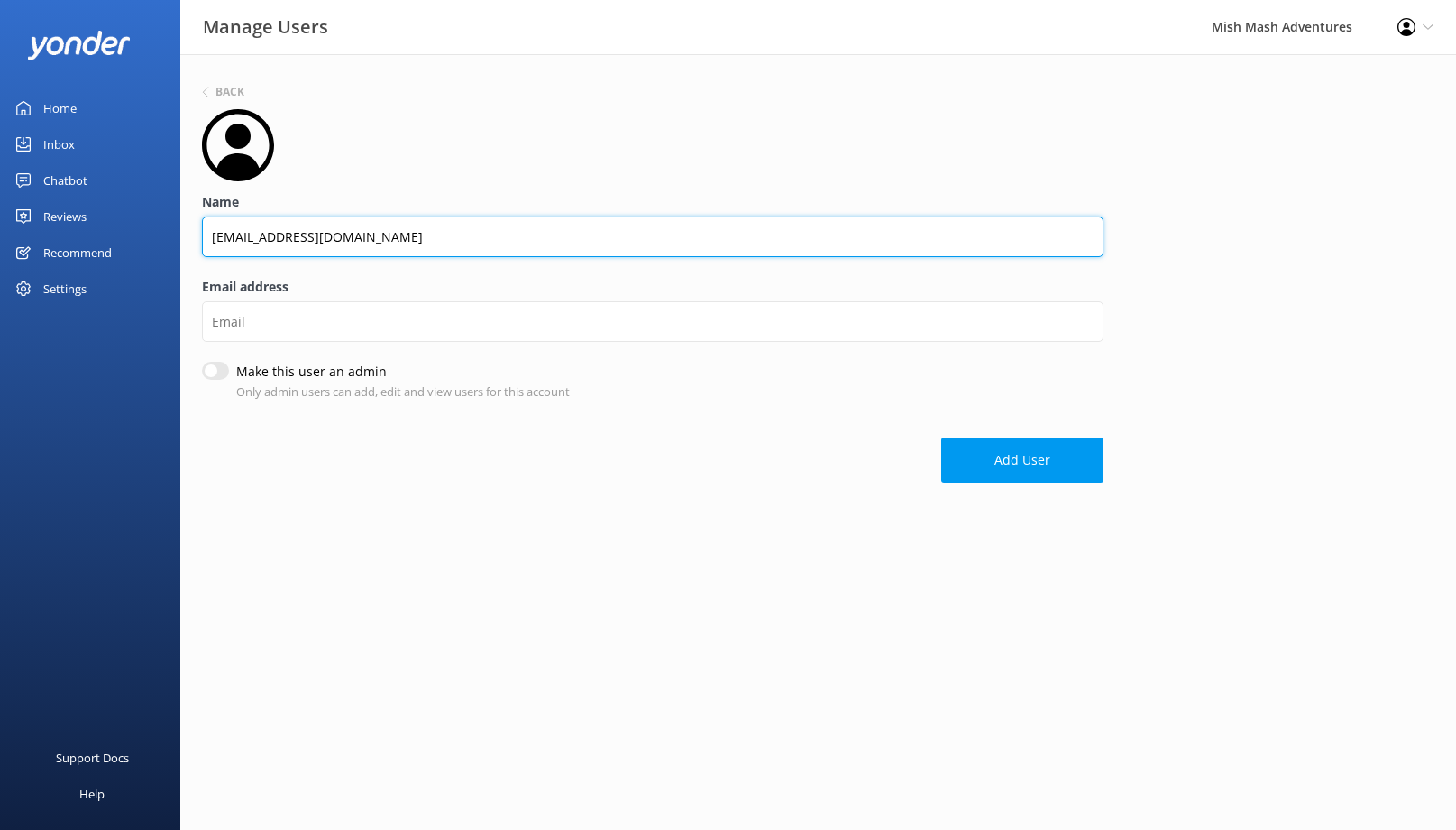
click at [303, 242] on input "[EMAIL_ADDRESS][DOMAIN_NAME]" at bounding box center [653, 236] width 902 height 41
type input "[EMAIL_ADDRESS][DOMAIN_NAME]"
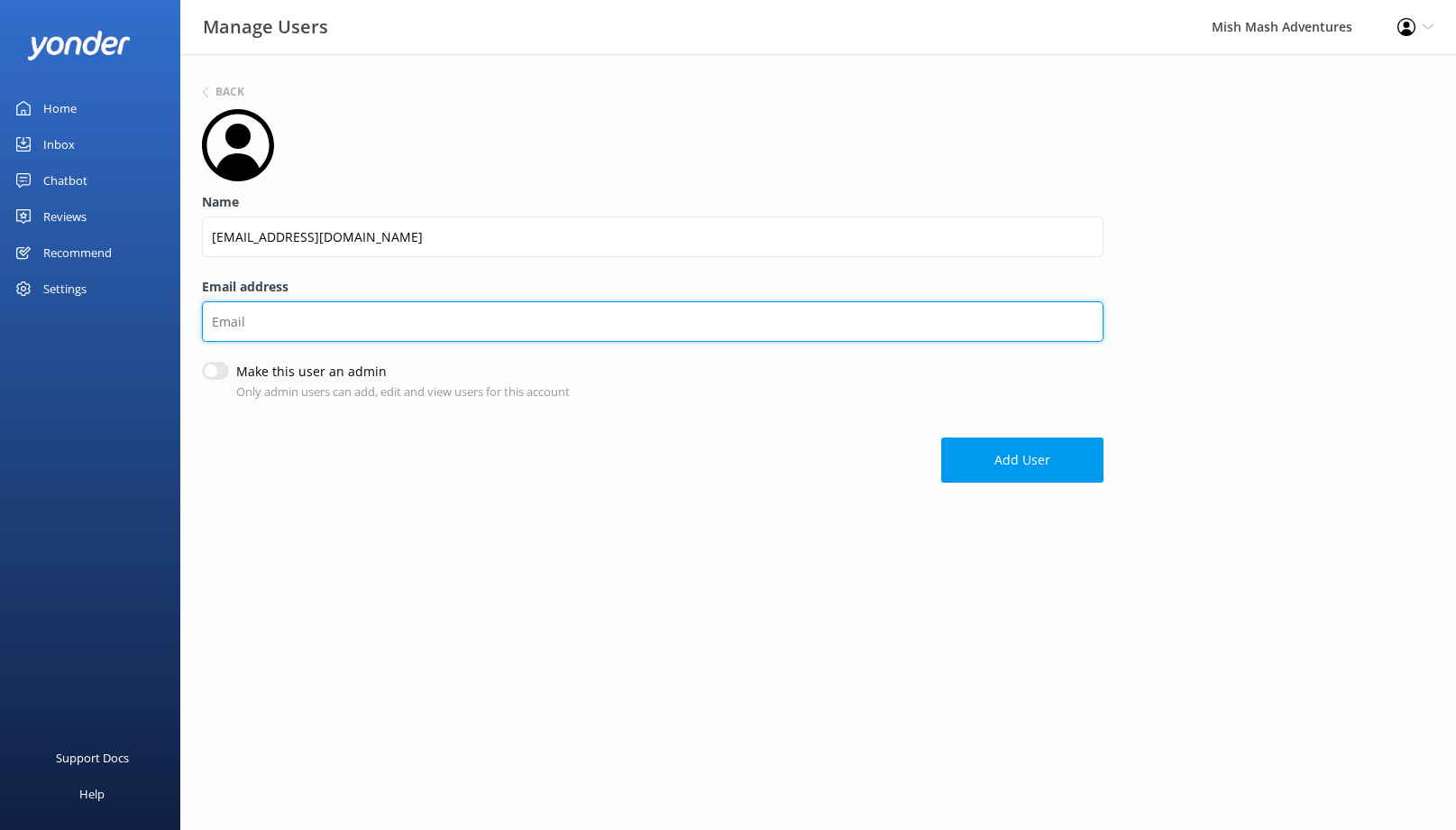
click at [278, 330] on input "Email address" at bounding box center [653, 321] width 902 height 41
paste input "[EMAIL_ADDRESS][DOMAIN_NAME]"
type input "[EMAIL_ADDRESS][DOMAIN_NAME]"
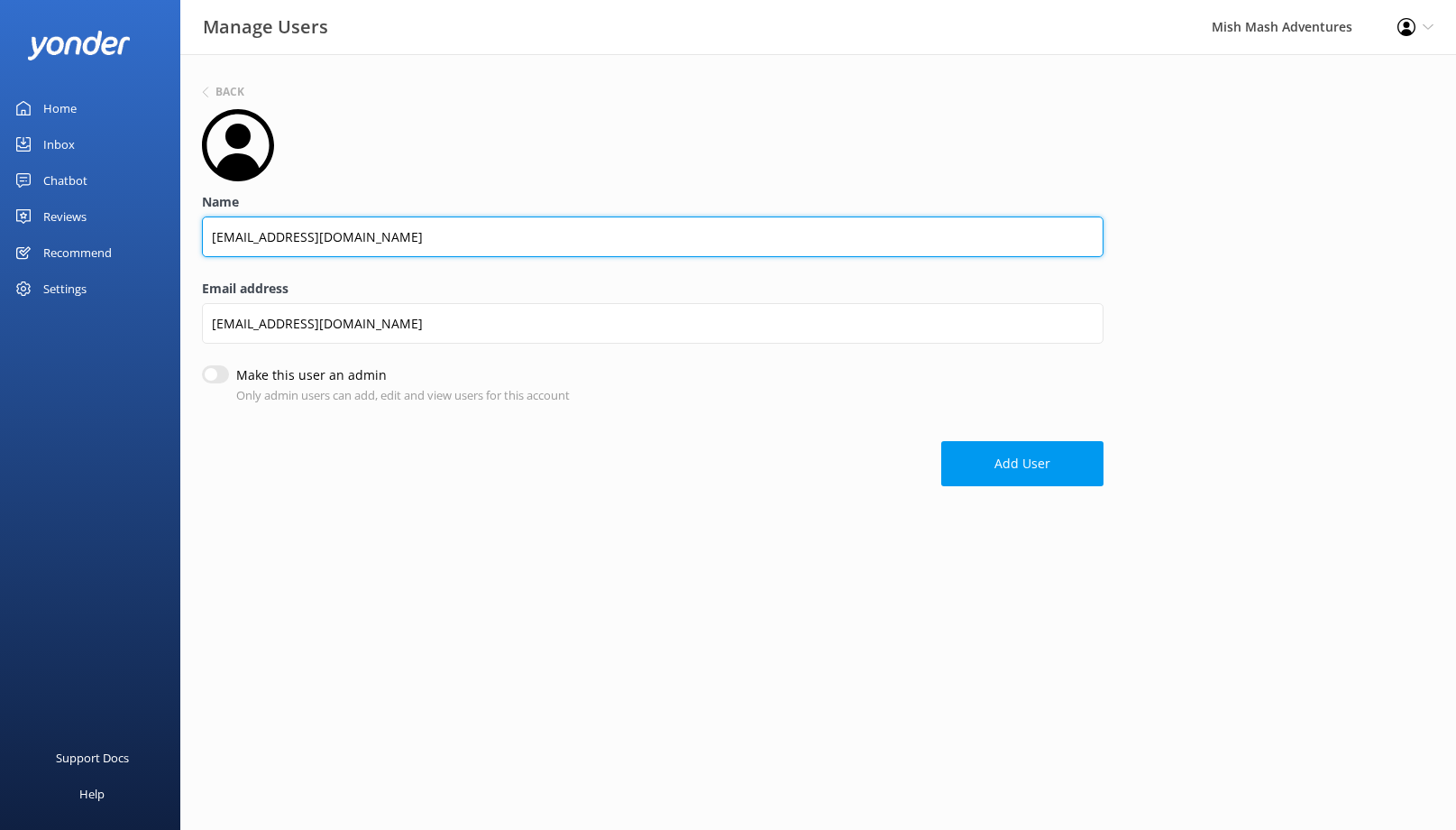
click at [327, 238] on input "[EMAIL_ADDRESS][DOMAIN_NAME]" at bounding box center [653, 236] width 902 height 41
type input "[GEOGRAPHIC_DATA]"
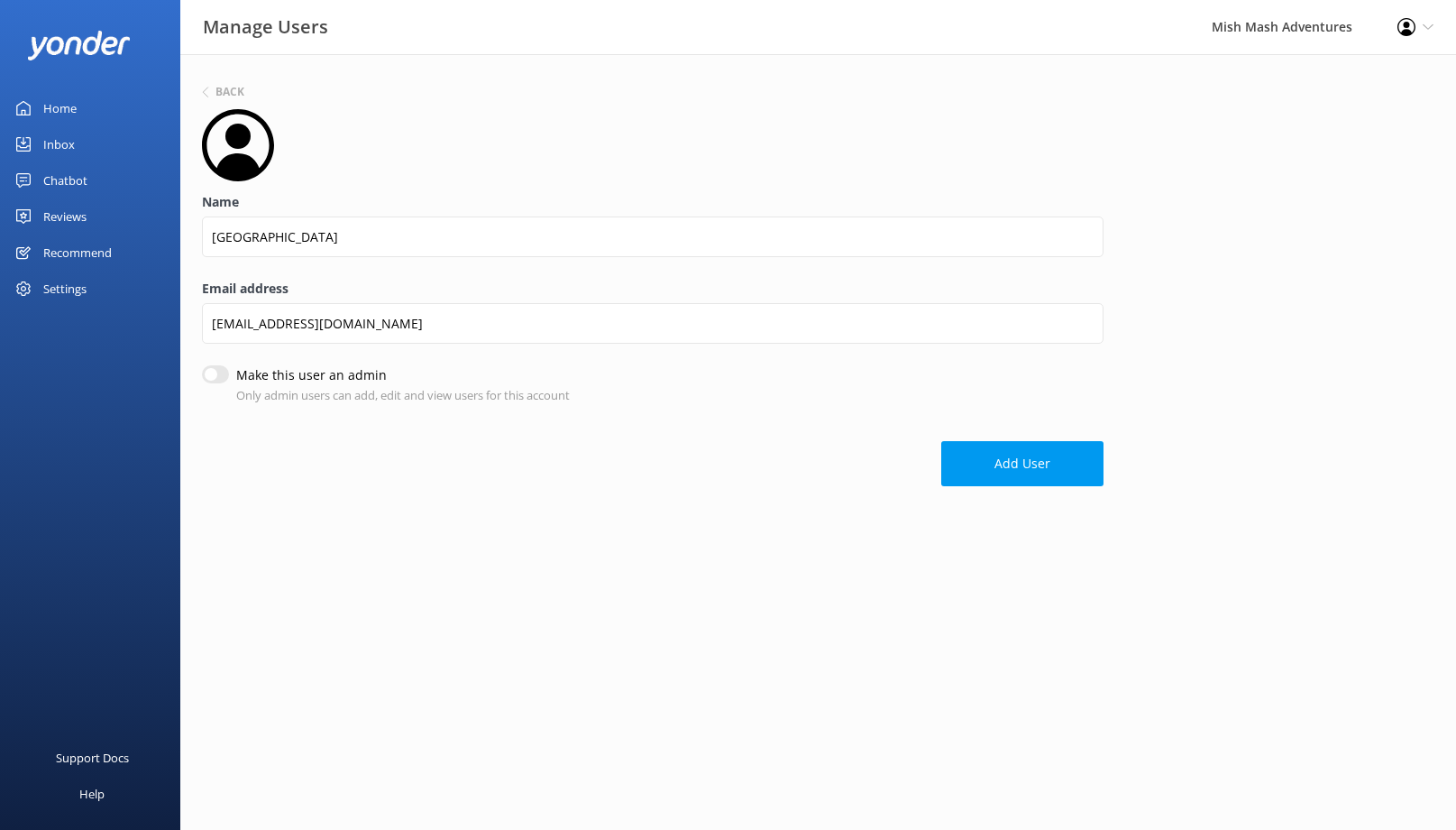
click at [215, 381] on input "Make this user an admin" at bounding box center [215, 374] width 27 height 18
checkbox input "true"
click at [1028, 476] on button "Add User" at bounding box center [1022, 462] width 162 height 45
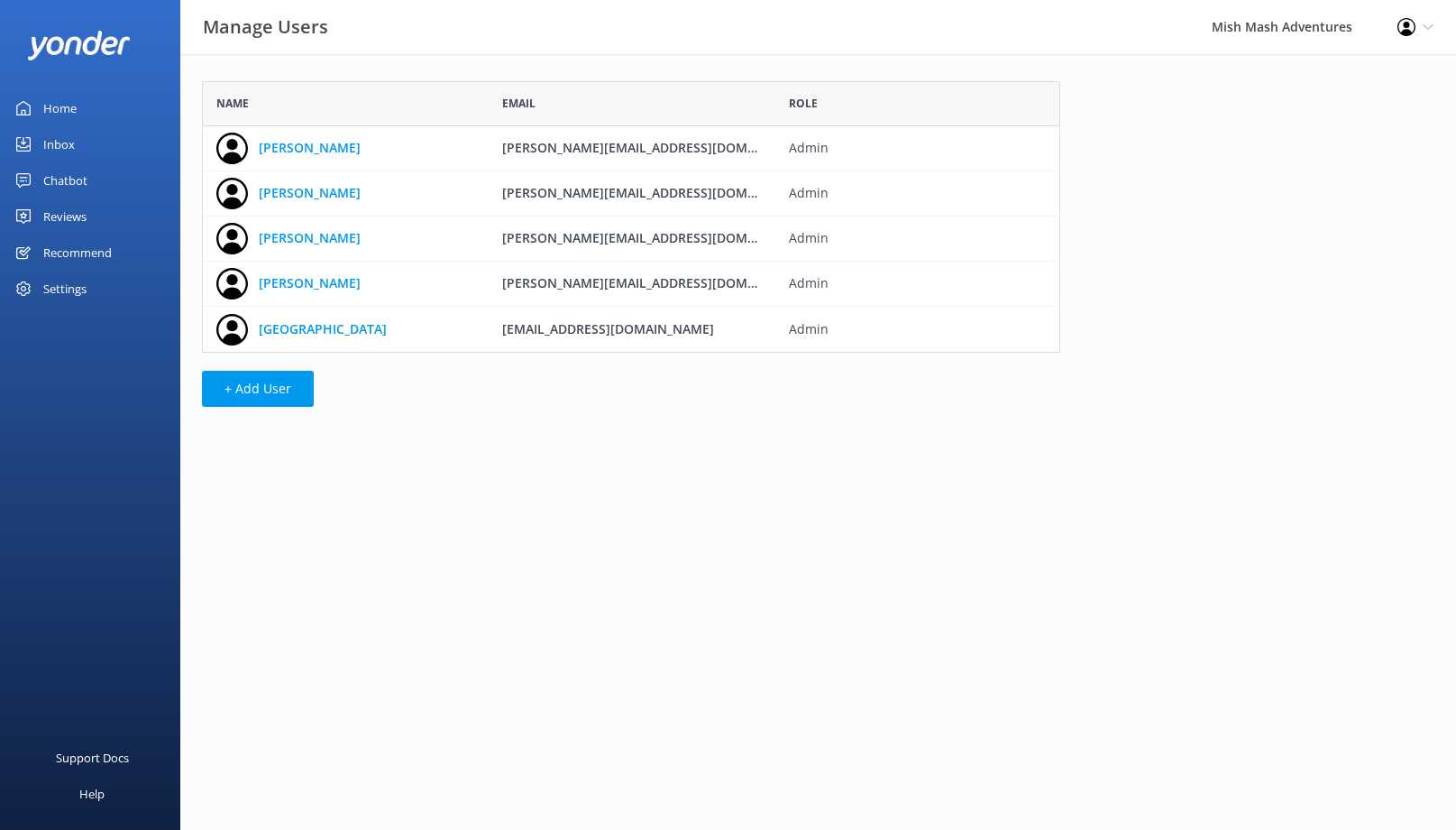
scroll to position [272, 858]
